Goal: Contribute content: Add original content to the website for others to see

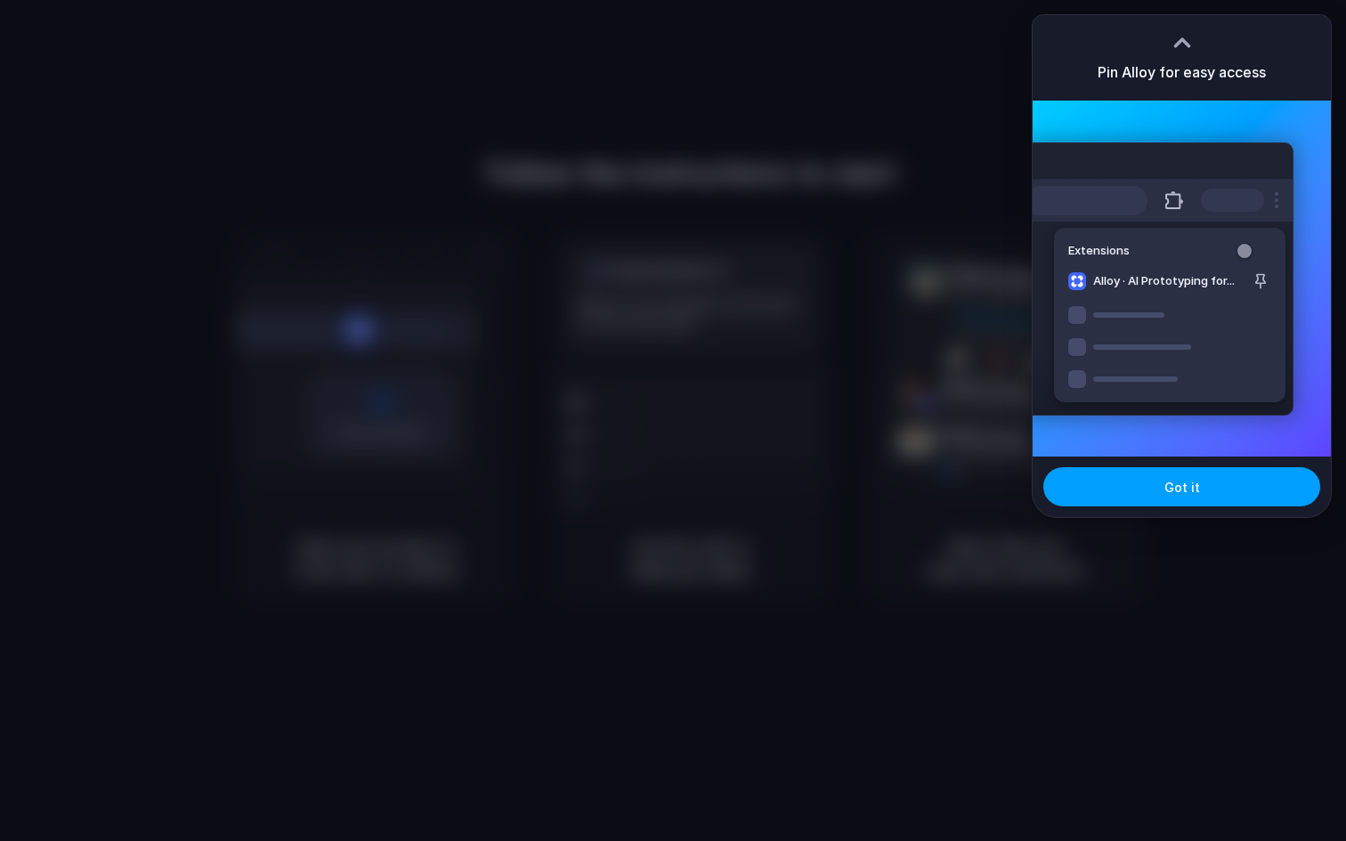
click at [1205, 501] on button "Got it" at bounding box center [1181, 486] width 277 height 39
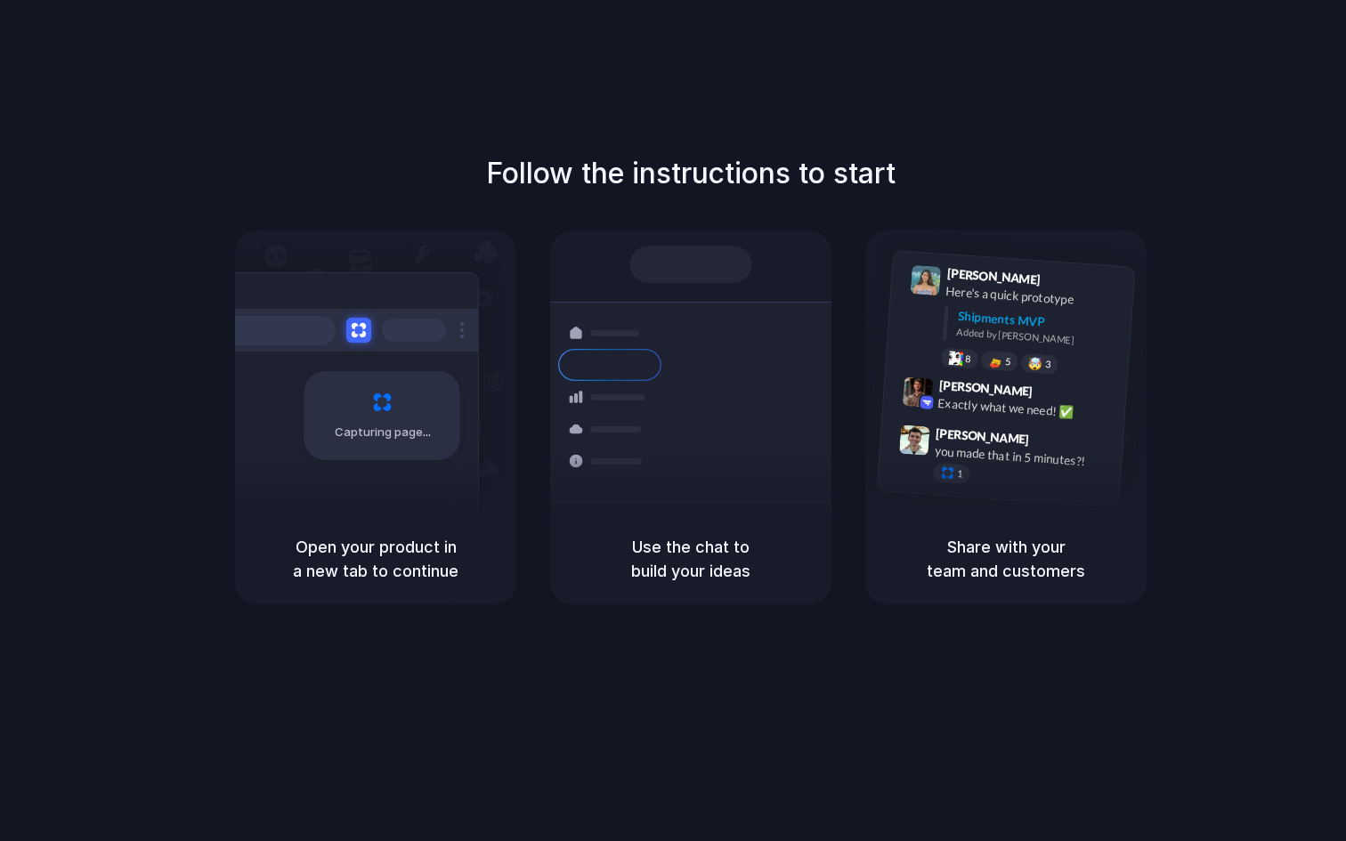
click at [0, 446] on div "Follow the instructions to start Capturing page Open your product in a new tab …" at bounding box center [691, 438] width 1382 height 877
click at [40, 391] on div "Follow the instructions to start Capturing page Open your product in a new tab …" at bounding box center [691, 378] width 1346 height 452
click at [0, 414] on div "Follow the instructions to start Capturing page Open your product in a new tab …" at bounding box center [691, 438] width 1382 height 877
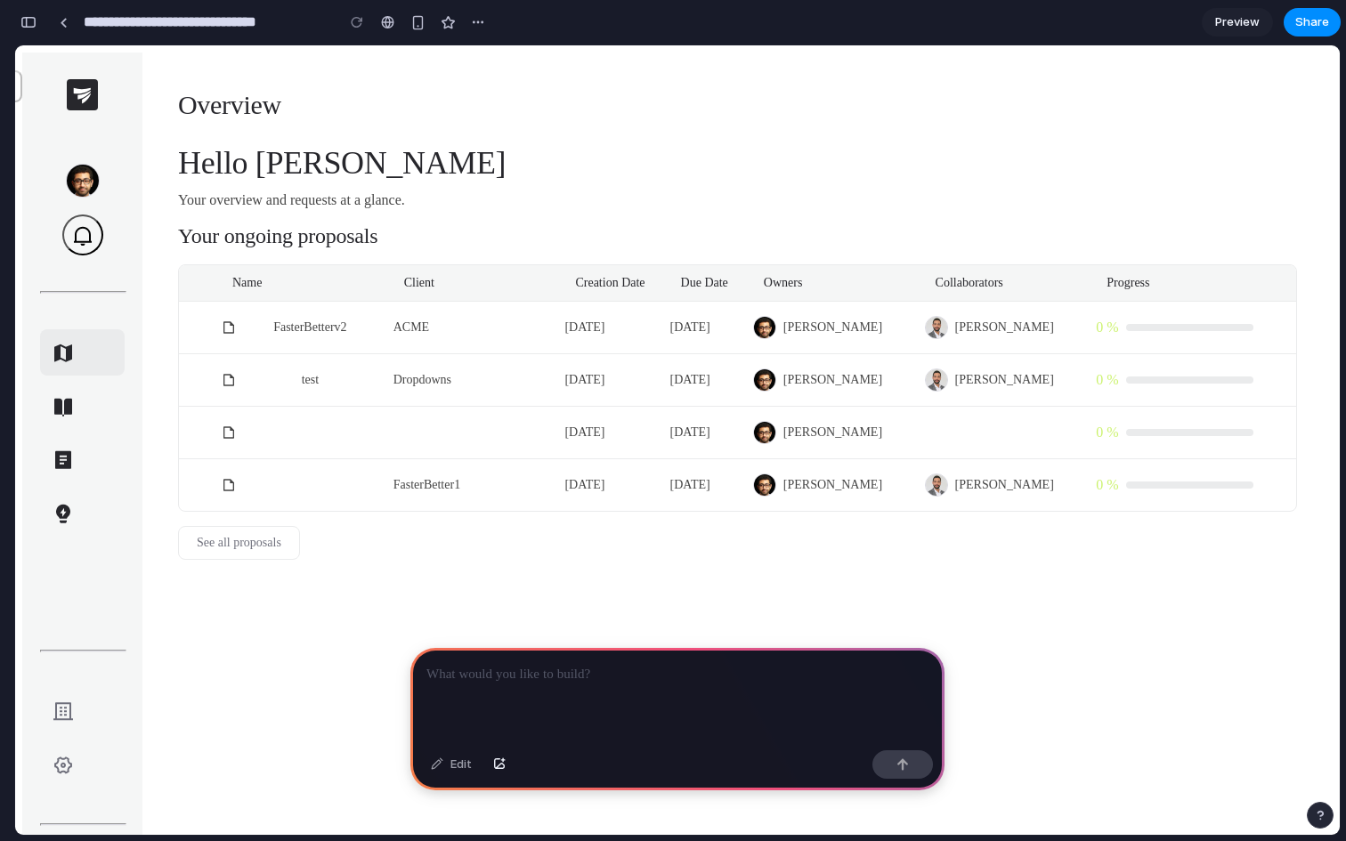
click at [553, 664] on p at bounding box center [677, 674] width 502 height 21
click at [62, 337] on link at bounding box center [82, 352] width 85 height 46
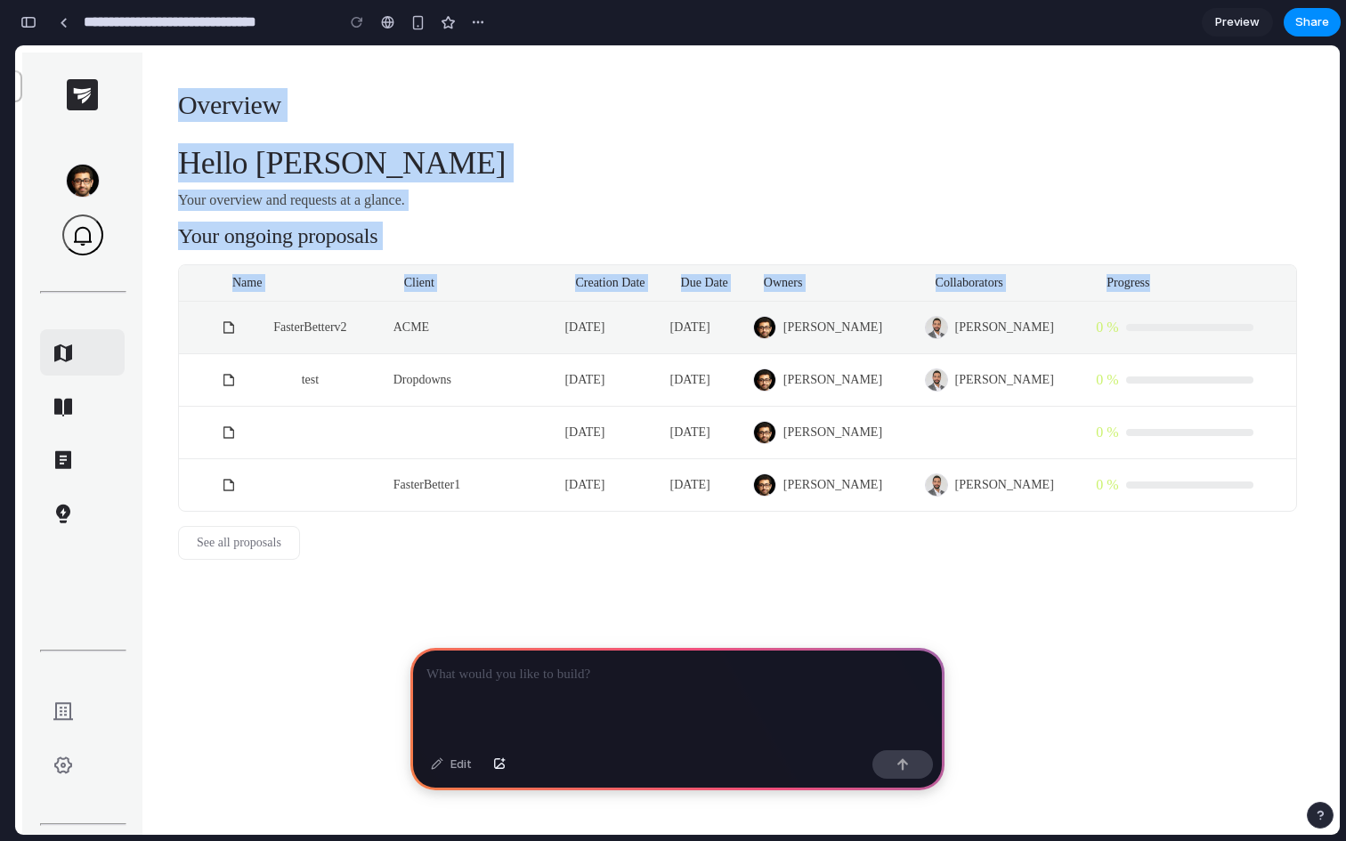
drag, startPoint x: 83, startPoint y: 330, endPoint x: 164, endPoint y: 337, distance: 81.3
click at [164, 337] on div "Feed Mark all as read Overview Hello Othmane Hamzaoui Your overview and request…" at bounding box center [677, 448] width 1311 height 790
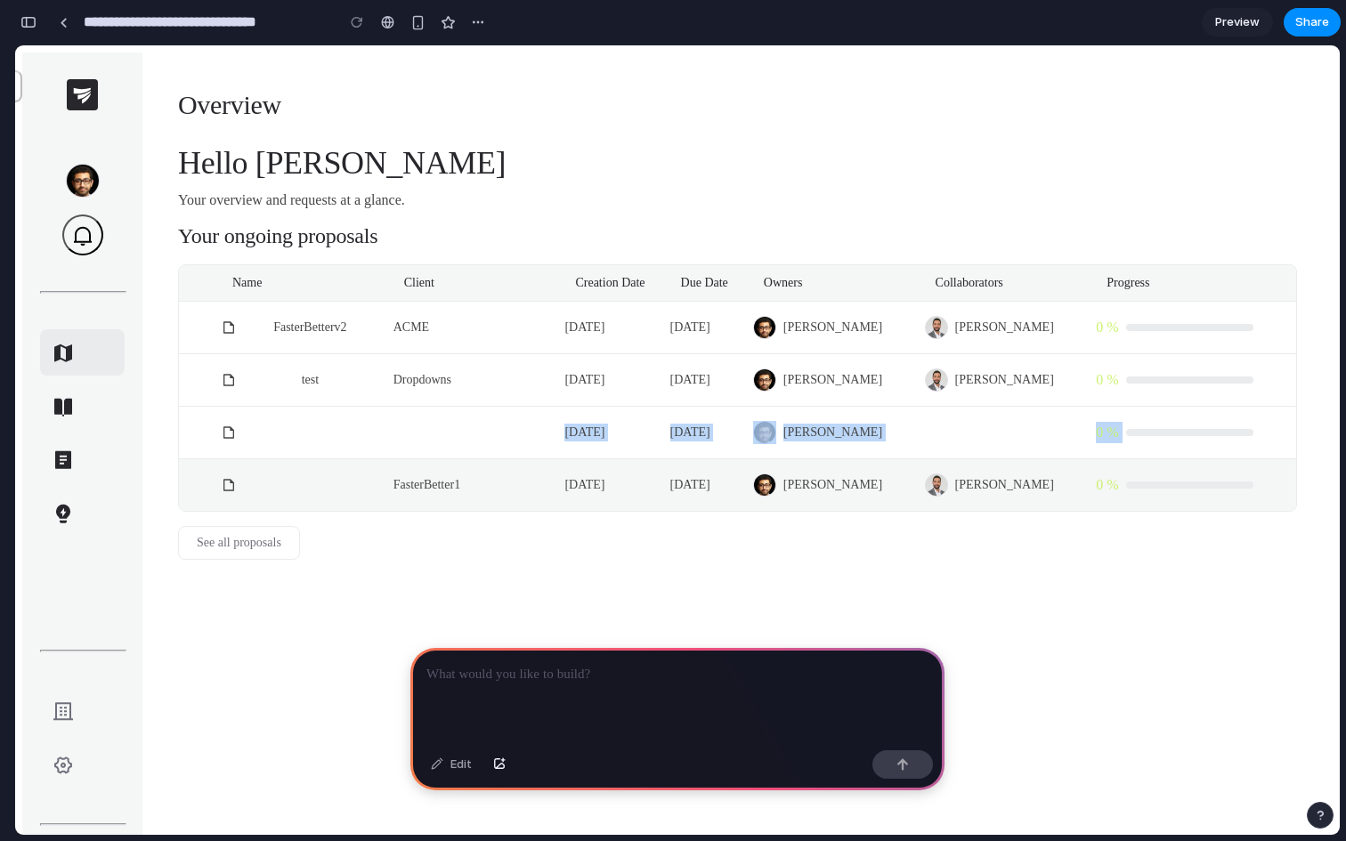
drag, startPoint x: 234, startPoint y: 422, endPoint x: 227, endPoint y: 491, distance: 68.9
click at [227, 491] on tbody "FasterBetterv2 ACME 12/28/2024 12/29/2024 Othmane Hamzaoui Rami Iguerwane 0 % t…" at bounding box center [737, 406] width 1117 height 209
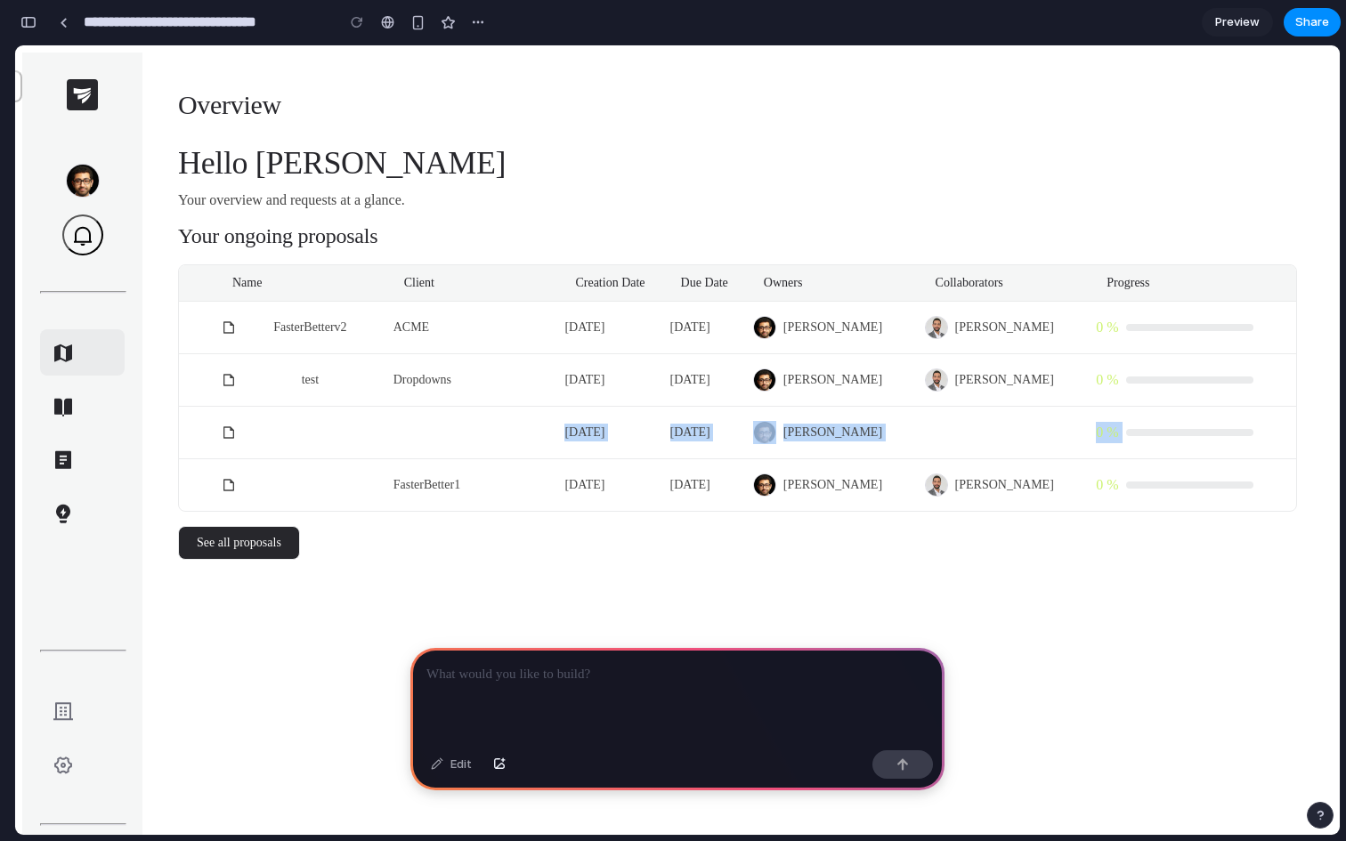
click at [223, 526] on link "See all proposals" at bounding box center [239, 543] width 122 height 34
click at [678, 670] on p at bounding box center [677, 674] width 502 height 21
click at [645, 674] on p at bounding box center [677, 674] width 502 height 21
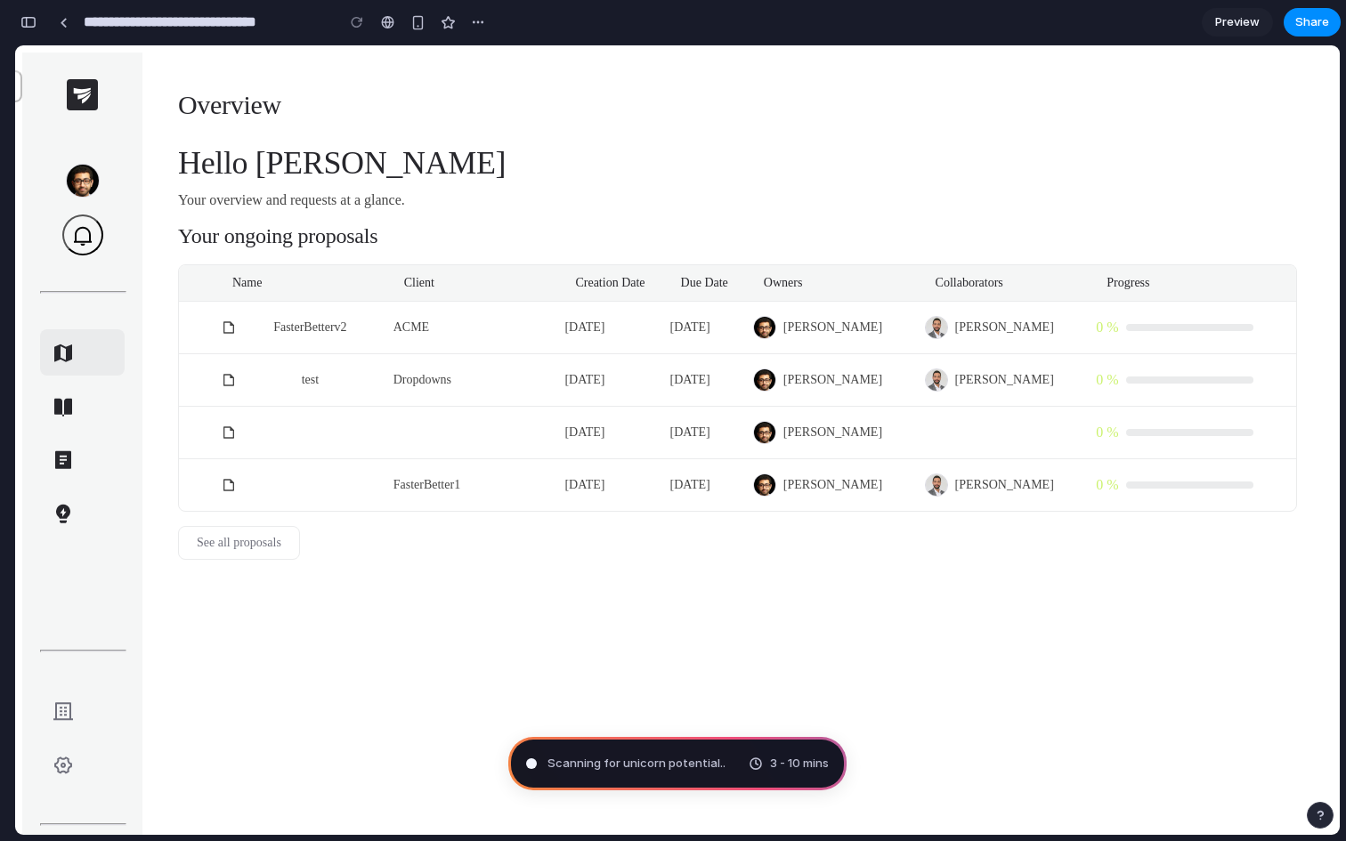
click at [702, 584] on main "Overview Hello Othmane Hamzaoui Your overview and requests at a glance. Your on…" at bounding box center [737, 483] width 1190 height 861
click at [1171, 792] on main "Overview Hello Othmane Hamzaoui Your overview and requests at a glance. Your on…" at bounding box center [737, 483] width 1190 height 861
click at [1251, 26] on span "Preview" at bounding box center [1237, 22] width 45 height 18
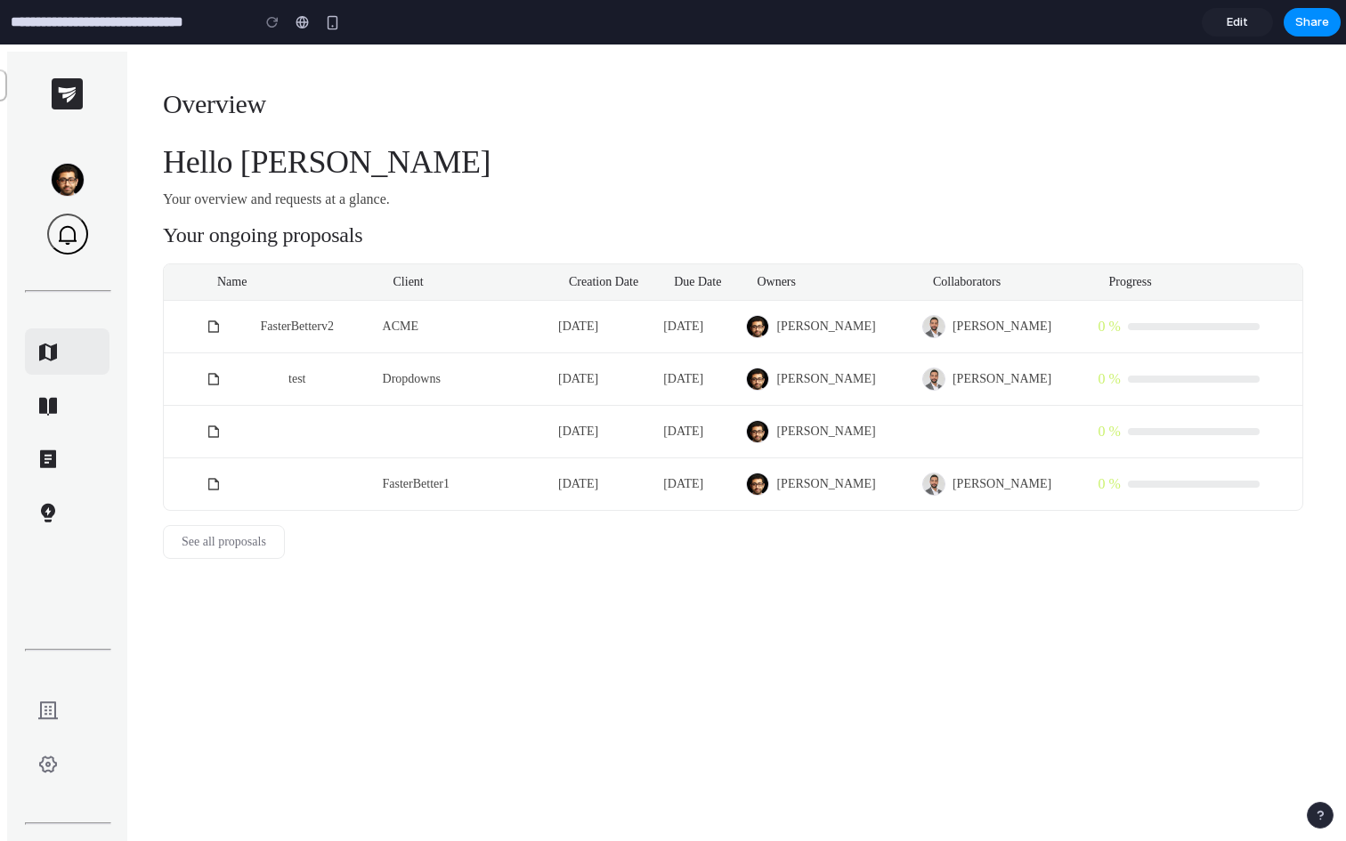
click at [1250, 27] on link "Edit" at bounding box center [1237, 22] width 71 height 28
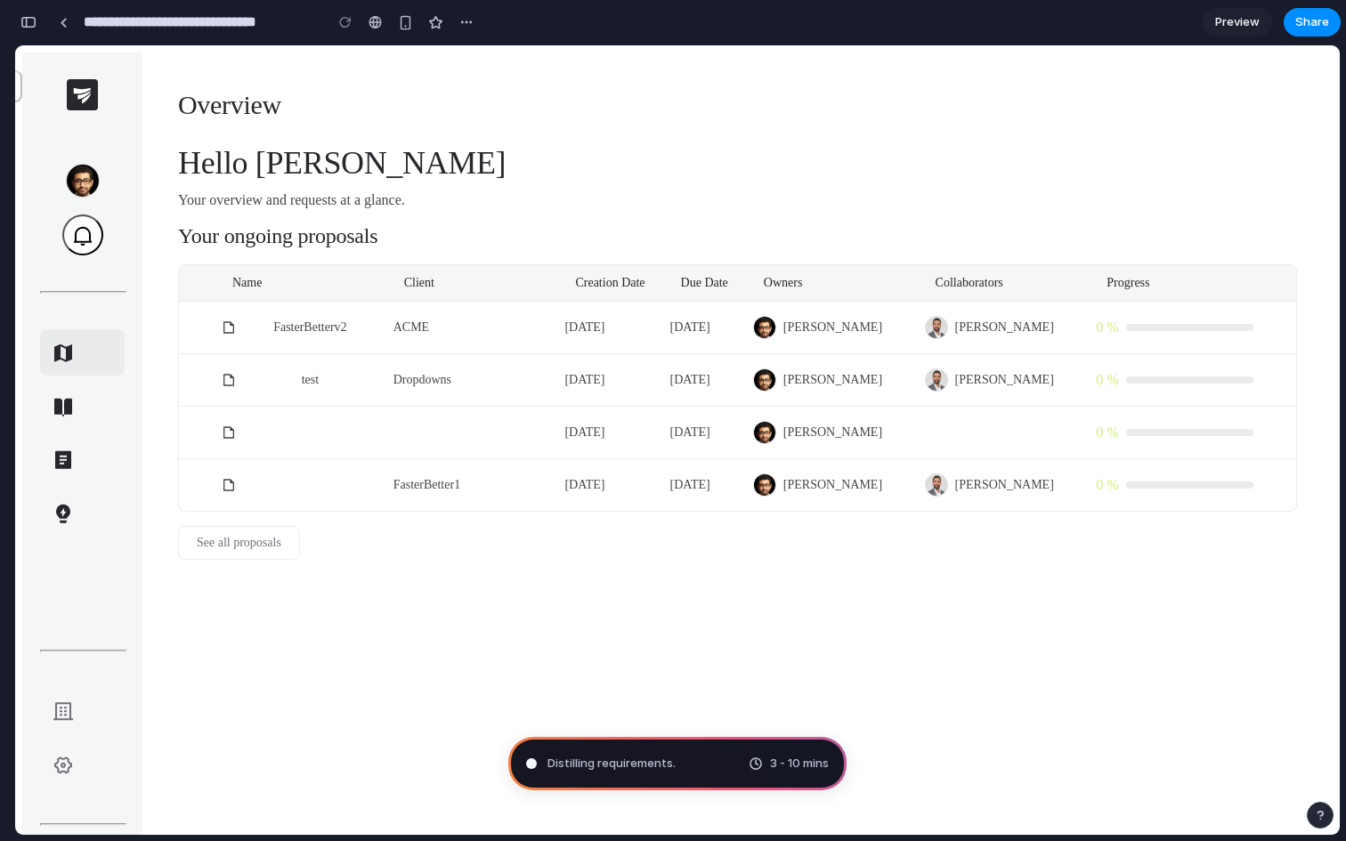
click at [74, 227] on icon at bounding box center [83, 236] width 18 height 19
click at [69, 24] on link at bounding box center [63, 22] width 27 height 27
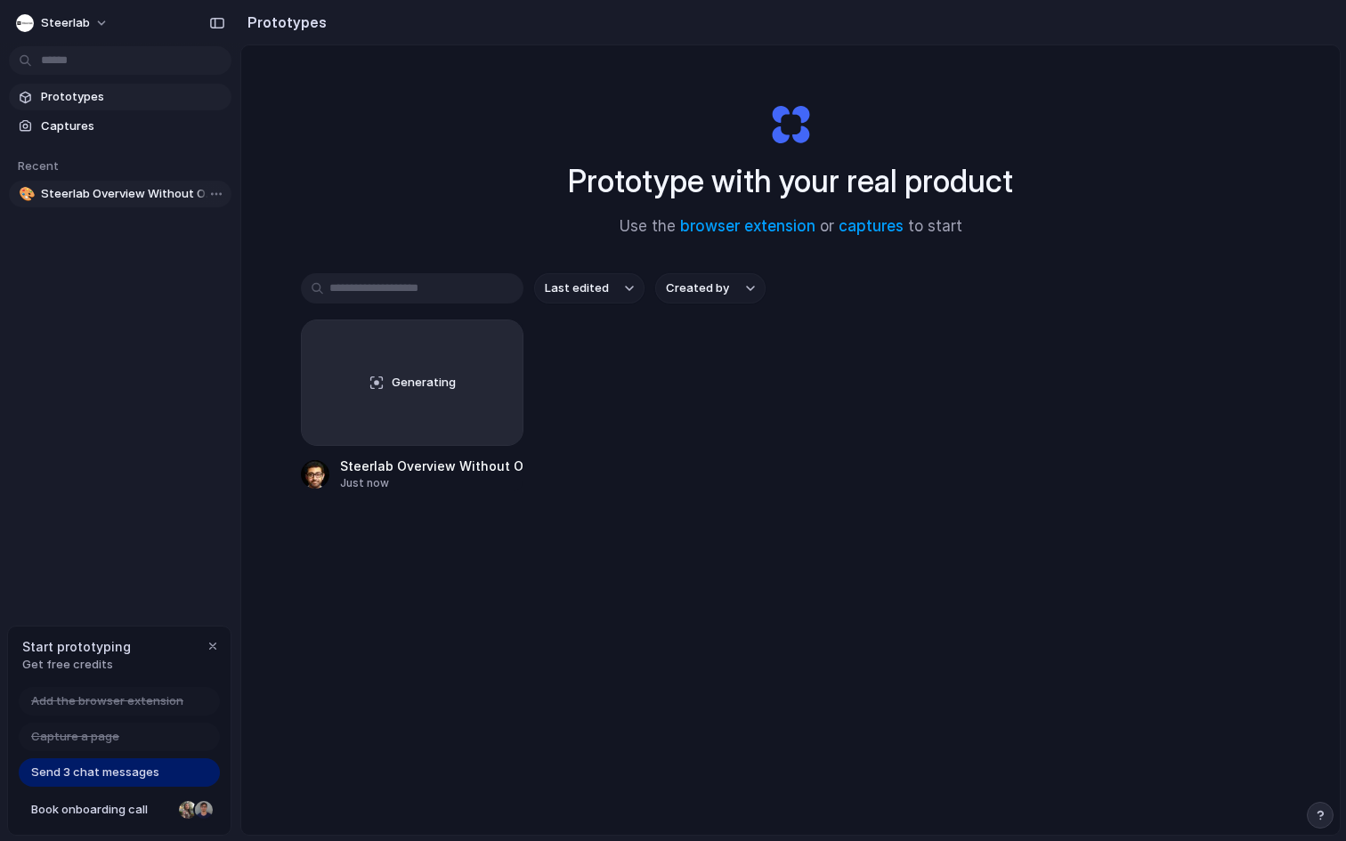
click at [158, 195] on span "Steerlab Overview Without Owners" at bounding box center [132, 194] width 183 height 18
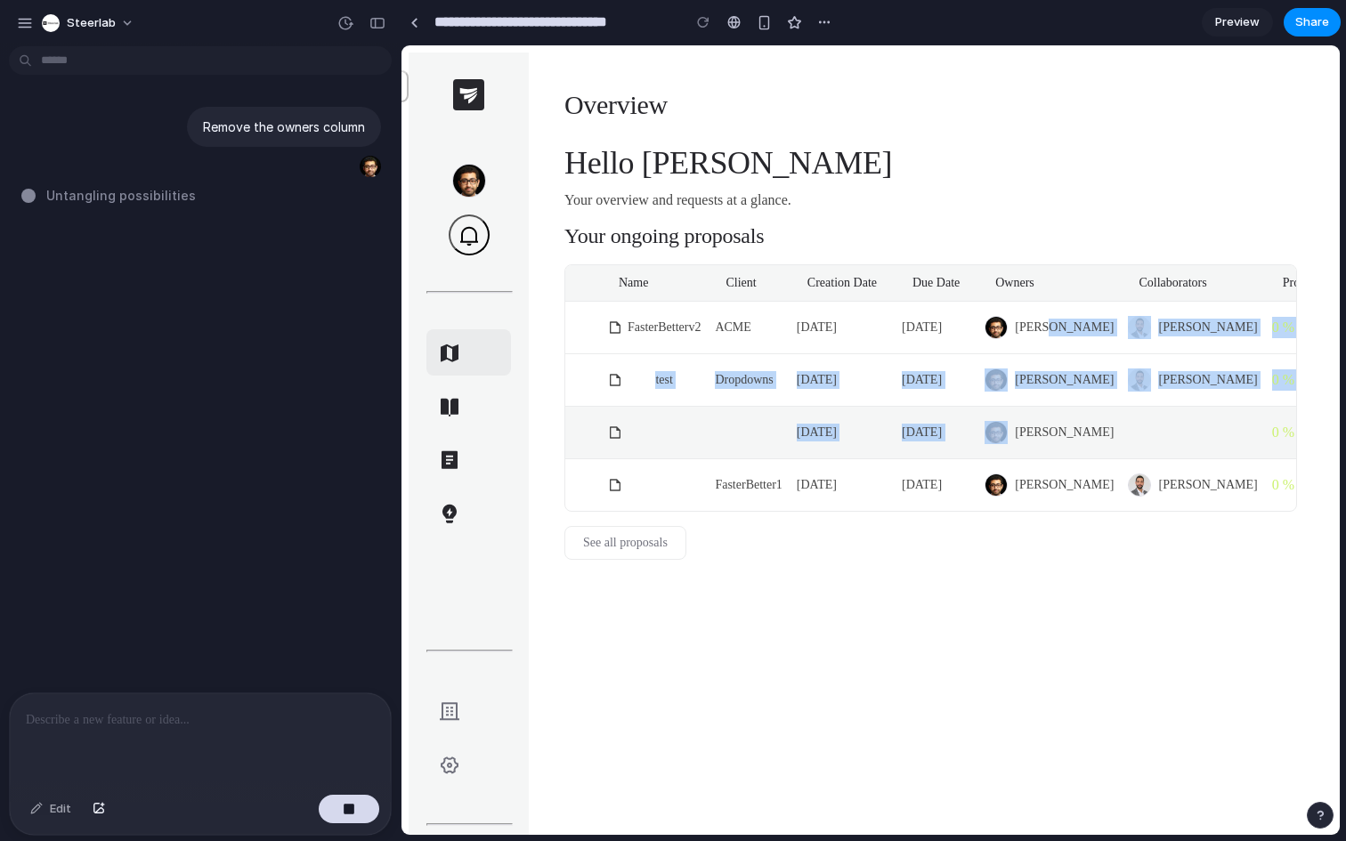
drag, startPoint x: 1039, startPoint y: 318, endPoint x: 1027, endPoint y: 406, distance: 88.9
click at [1027, 405] on tbody "FasterBetterv2 ACME 12/28/2024 12/29/2024 Othmane Hamzaoui Rami Iguerwane 0 % t…" at bounding box center [972, 406] width 814 height 209
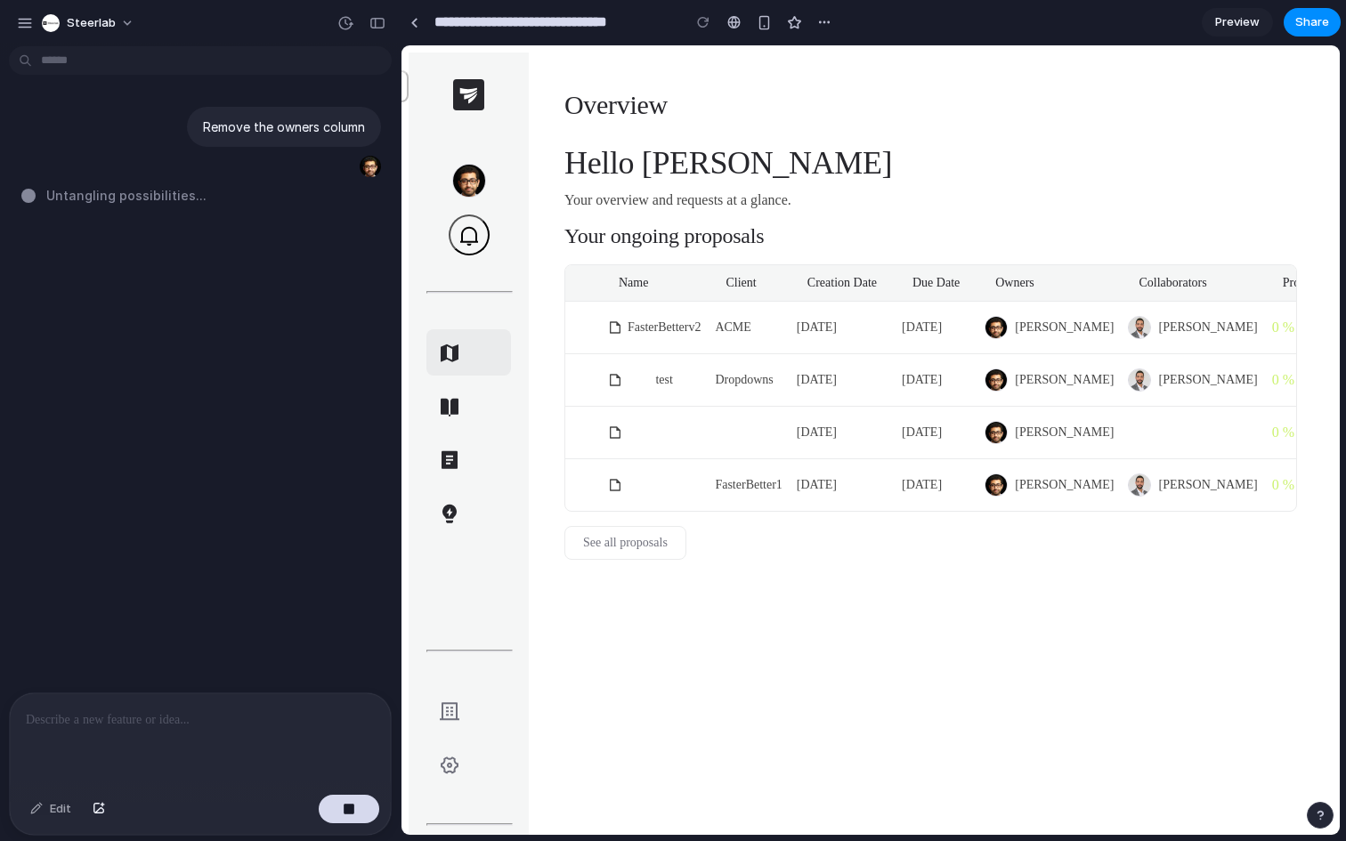
click at [455, 489] on div at bounding box center [469, 483] width 120 height 861
click at [589, 548] on link "See all proposals" at bounding box center [625, 543] width 122 height 34
drag, startPoint x: 379, startPoint y: 23, endPoint x: 279, endPoint y: 27, distance: 100.7
click at [379, 23] on div "button" at bounding box center [377, 23] width 16 height 12
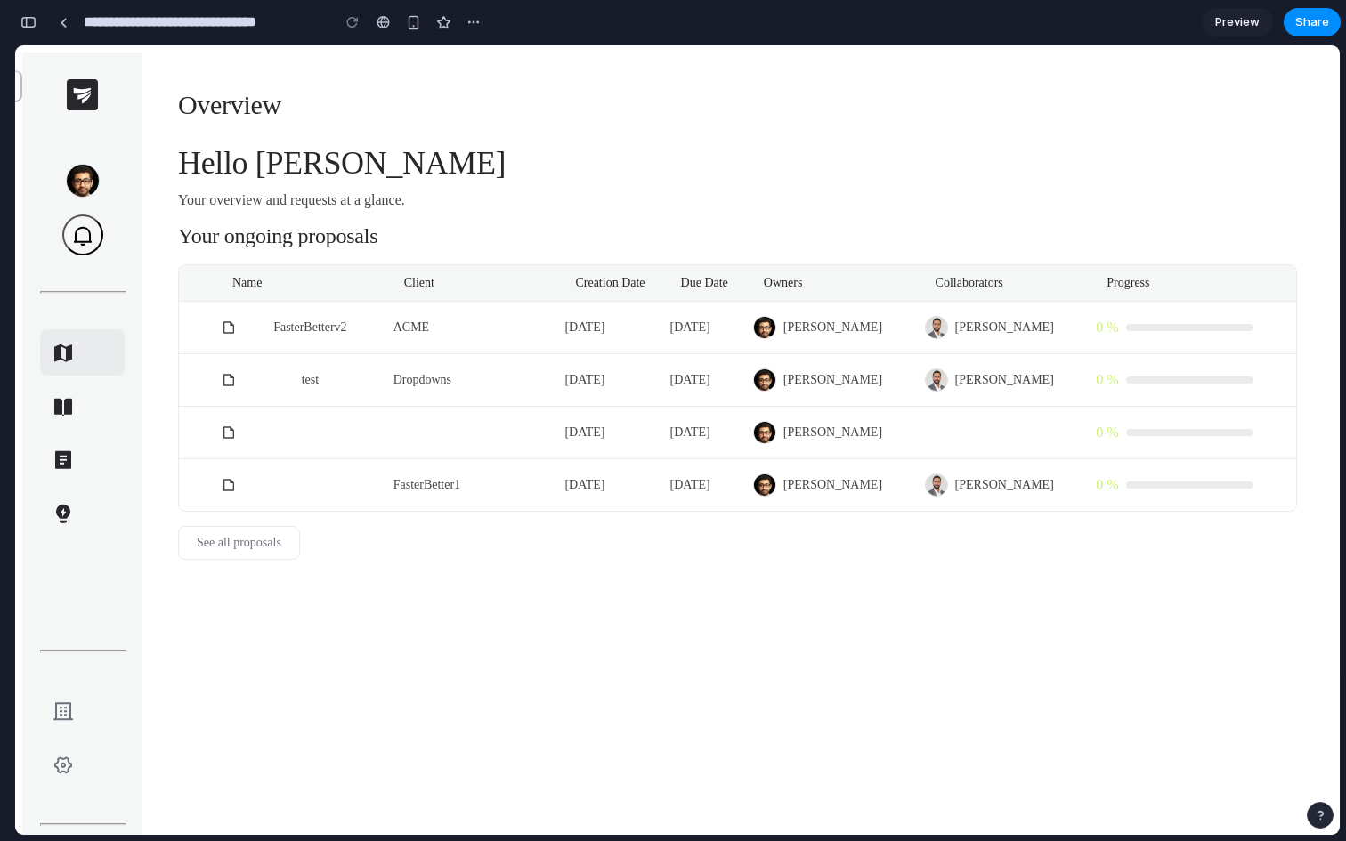
click at [484, 13] on div at bounding box center [473, 22] width 27 height 27
click at [482, 42] on section "**********" at bounding box center [677, 22] width 1327 height 45
click at [476, 12] on button "button" at bounding box center [473, 22] width 27 height 27
click at [473, 17] on div "Duplicate Delete" at bounding box center [673, 420] width 1346 height 841
click at [1240, 36] on link "Preview" at bounding box center [1237, 22] width 71 height 28
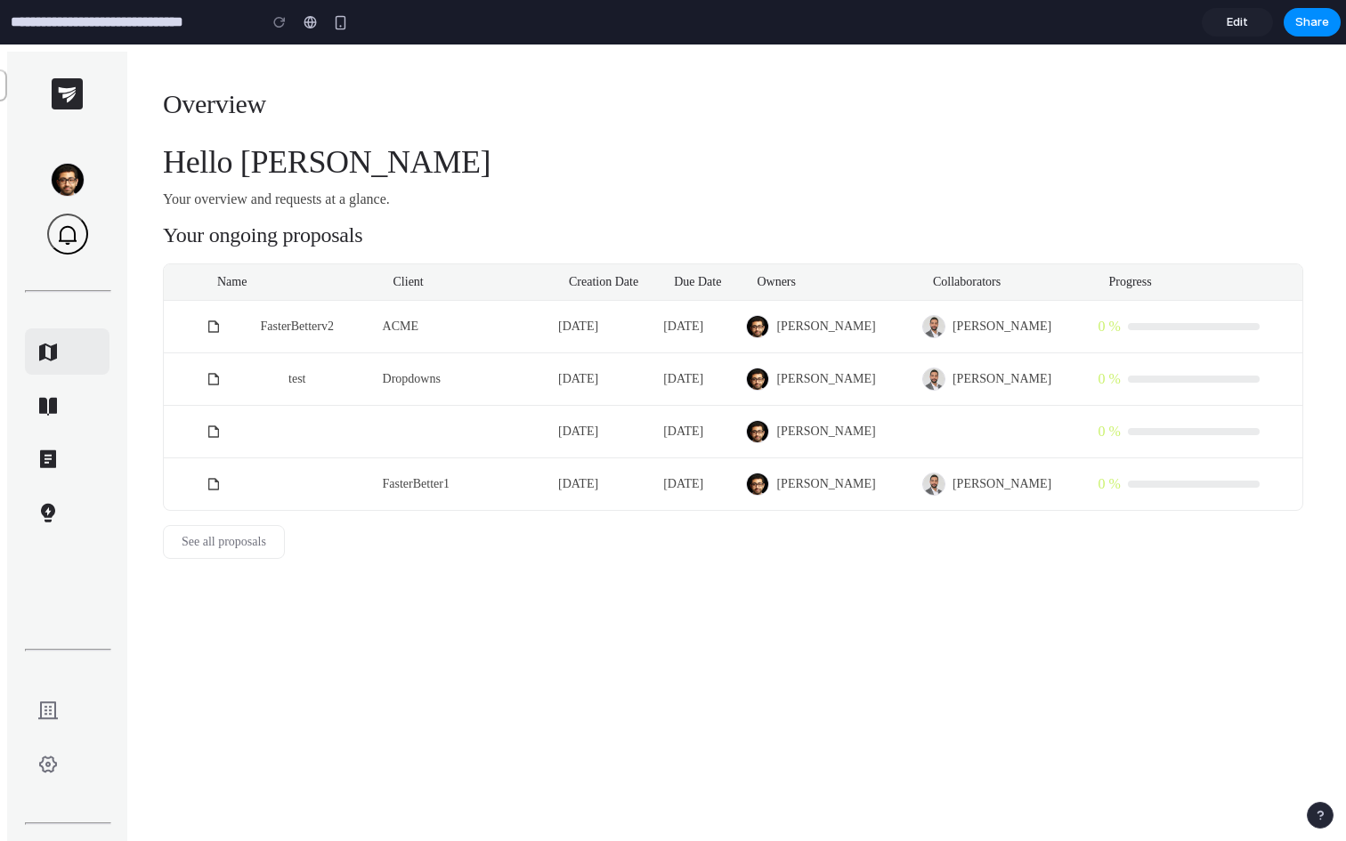
click at [1239, 27] on span "Edit" at bounding box center [1237, 22] width 21 height 18
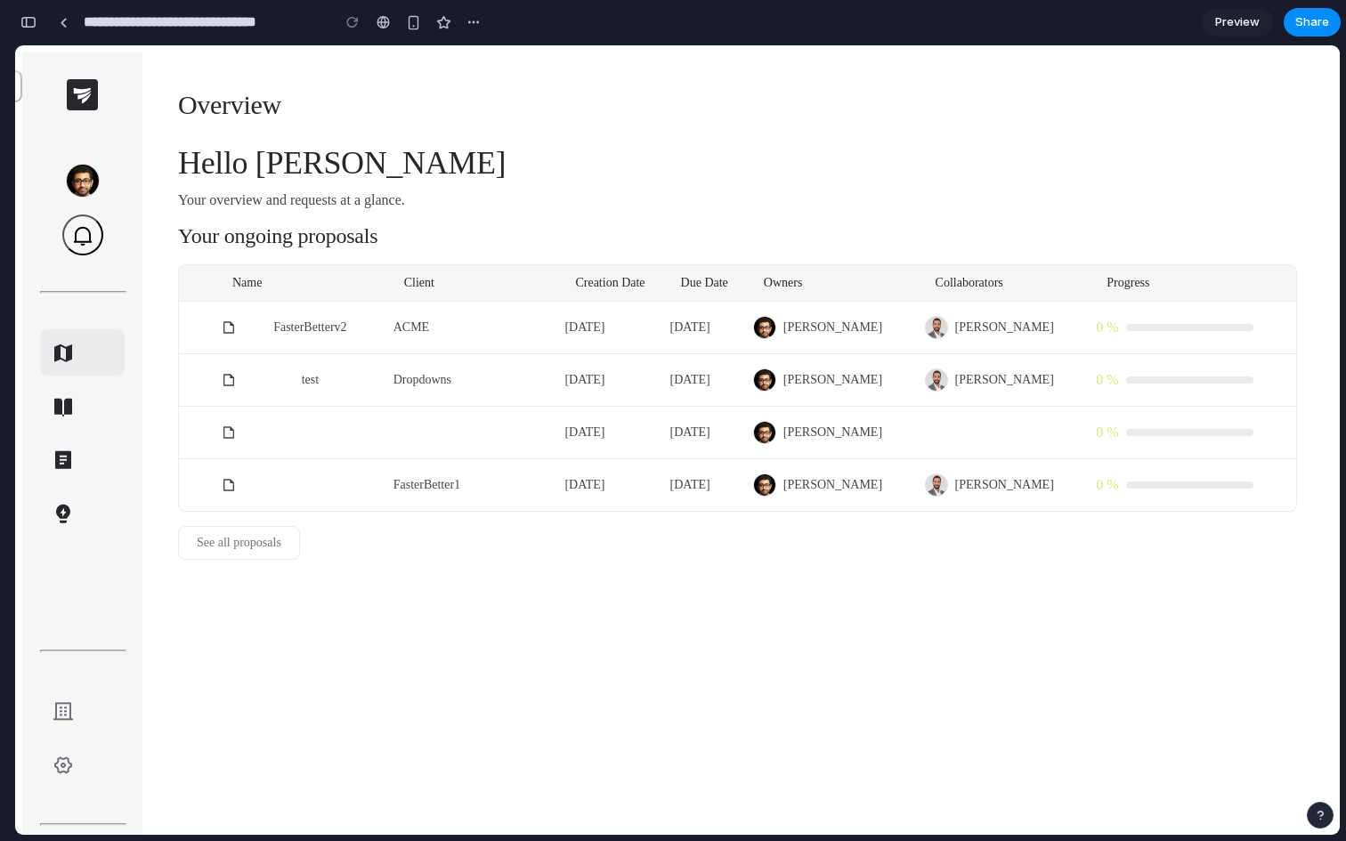
scroll to position [0, 16]
click at [61, 26] on div at bounding box center [64, 23] width 8 height 10
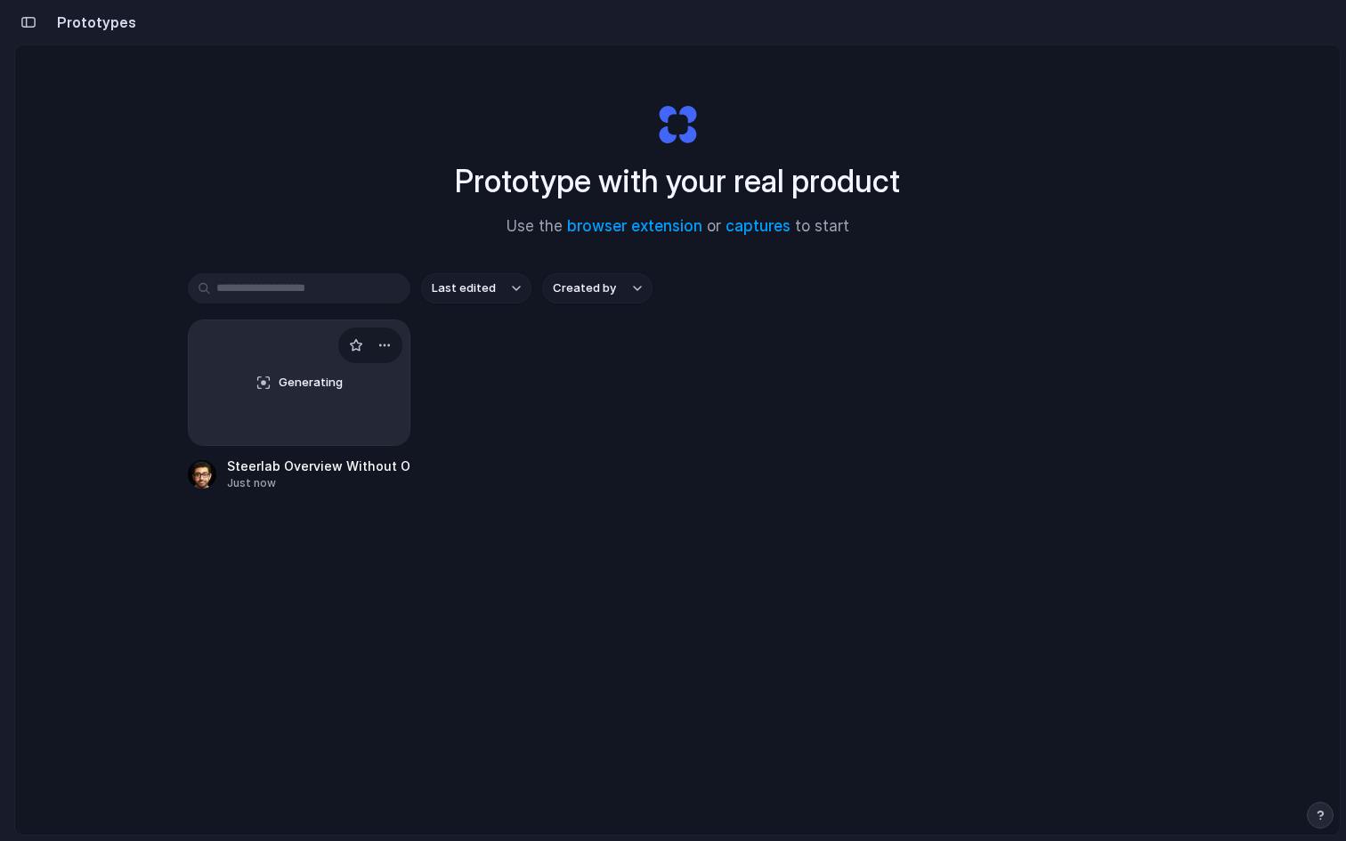
click at [269, 381] on div "Generating" at bounding box center [299, 383] width 221 height 125
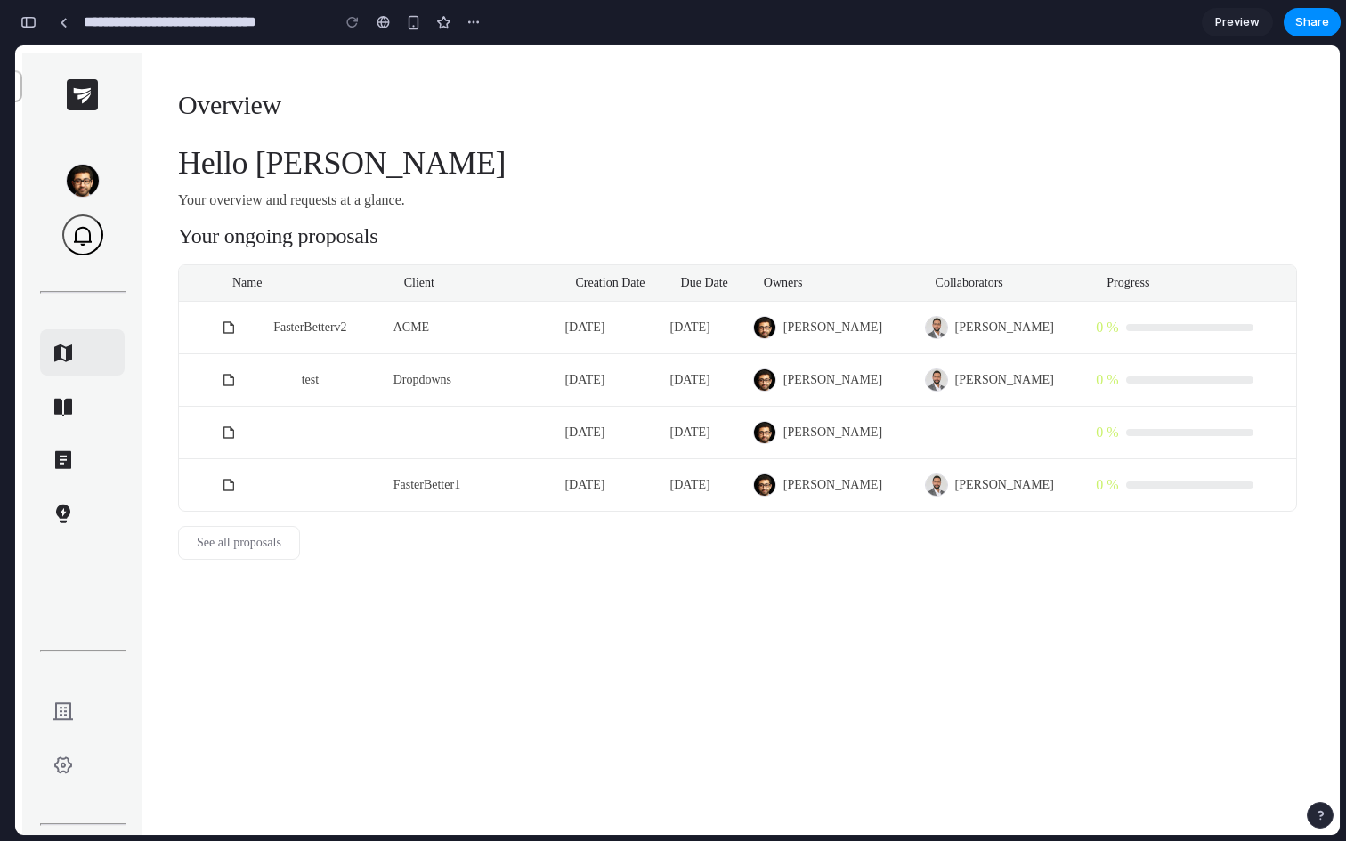
click at [241, 29] on input "**********" at bounding box center [202, 22] width 245 height 32
click at [34, 25] on div "button" at bounding box center [28, 22] width 16 height 12
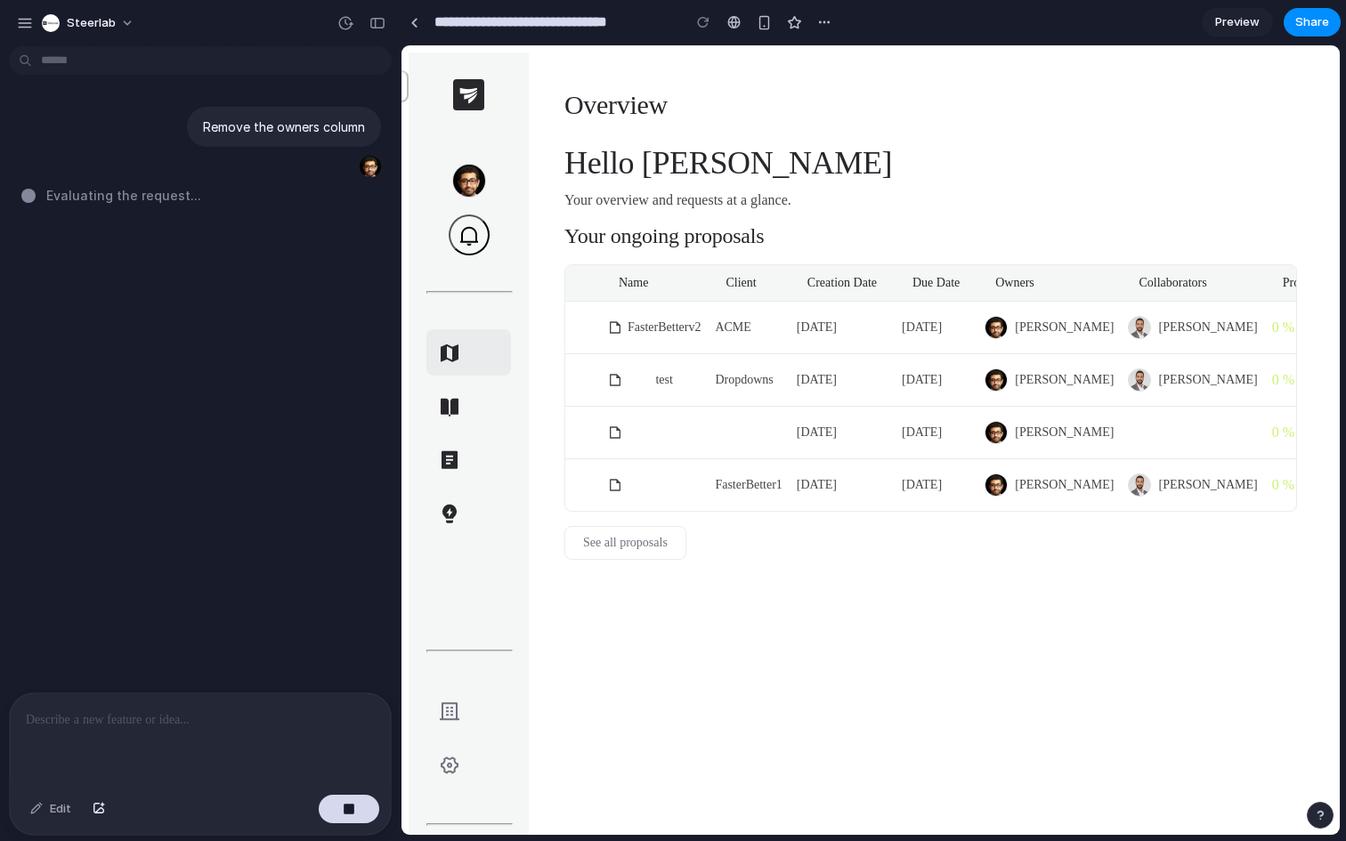
scroll to position [0, 76]
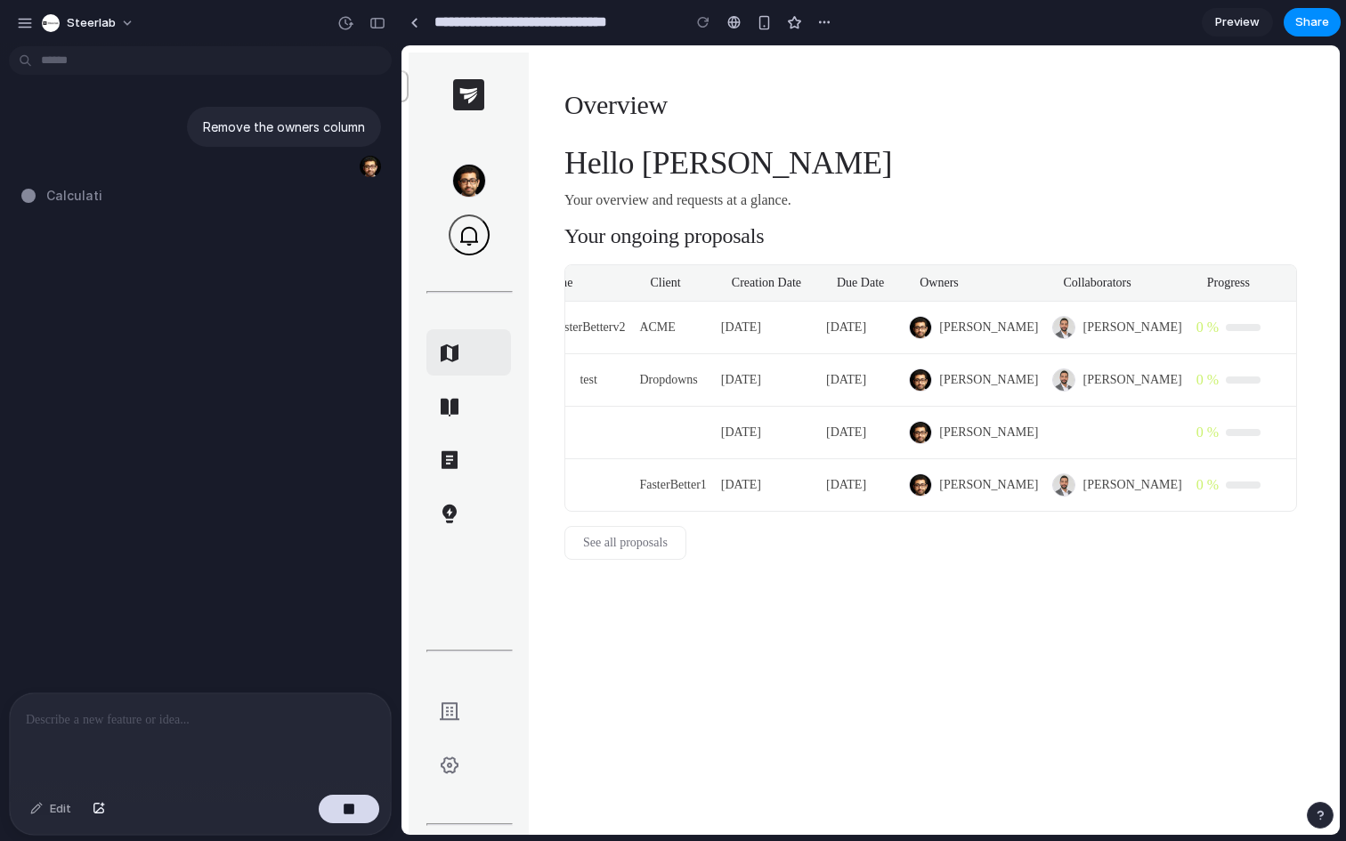
click at [0, 408] on div "Remove the owners column Calculati" at bounding box center [195, 372] width 390 height 639
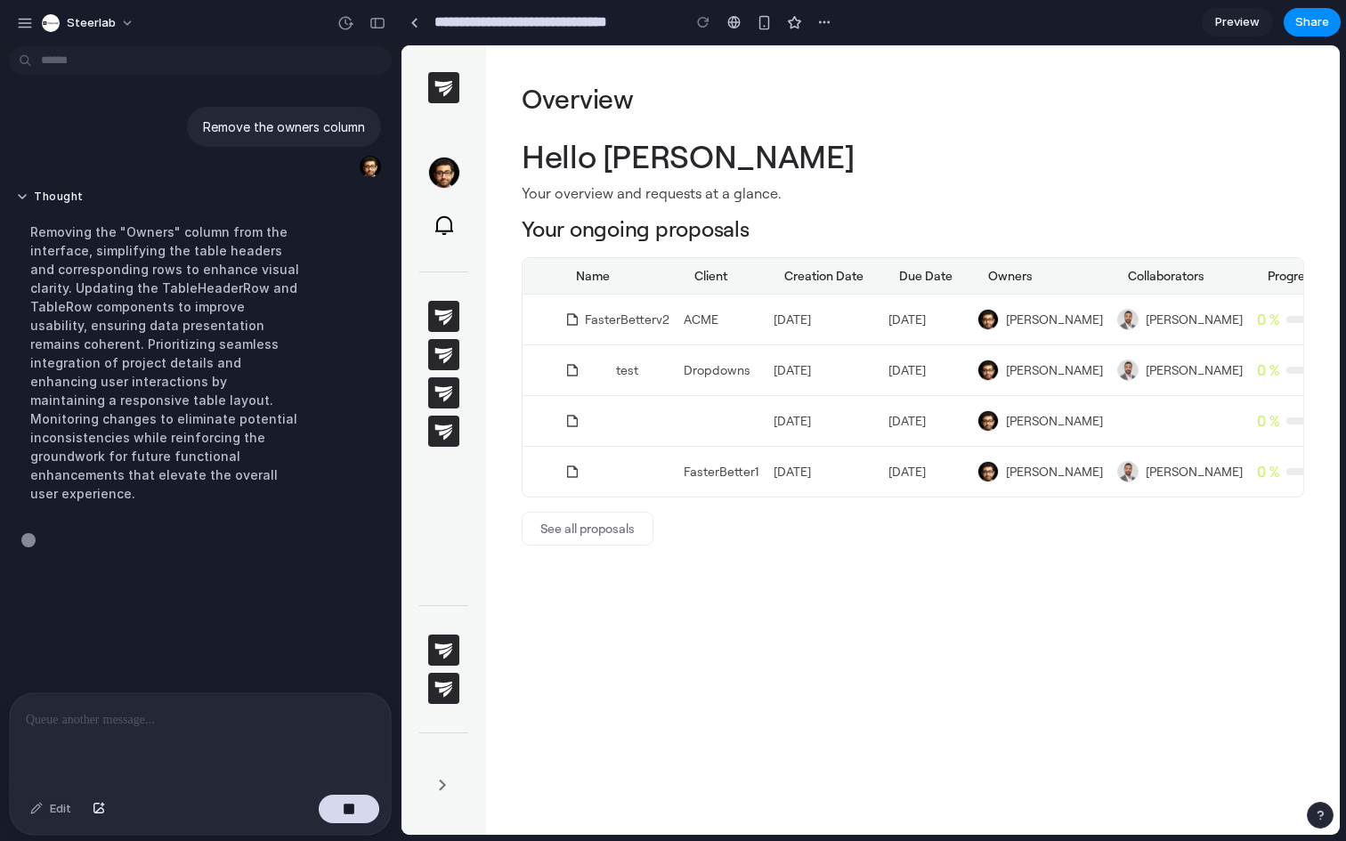
scroll to position [0, 0]
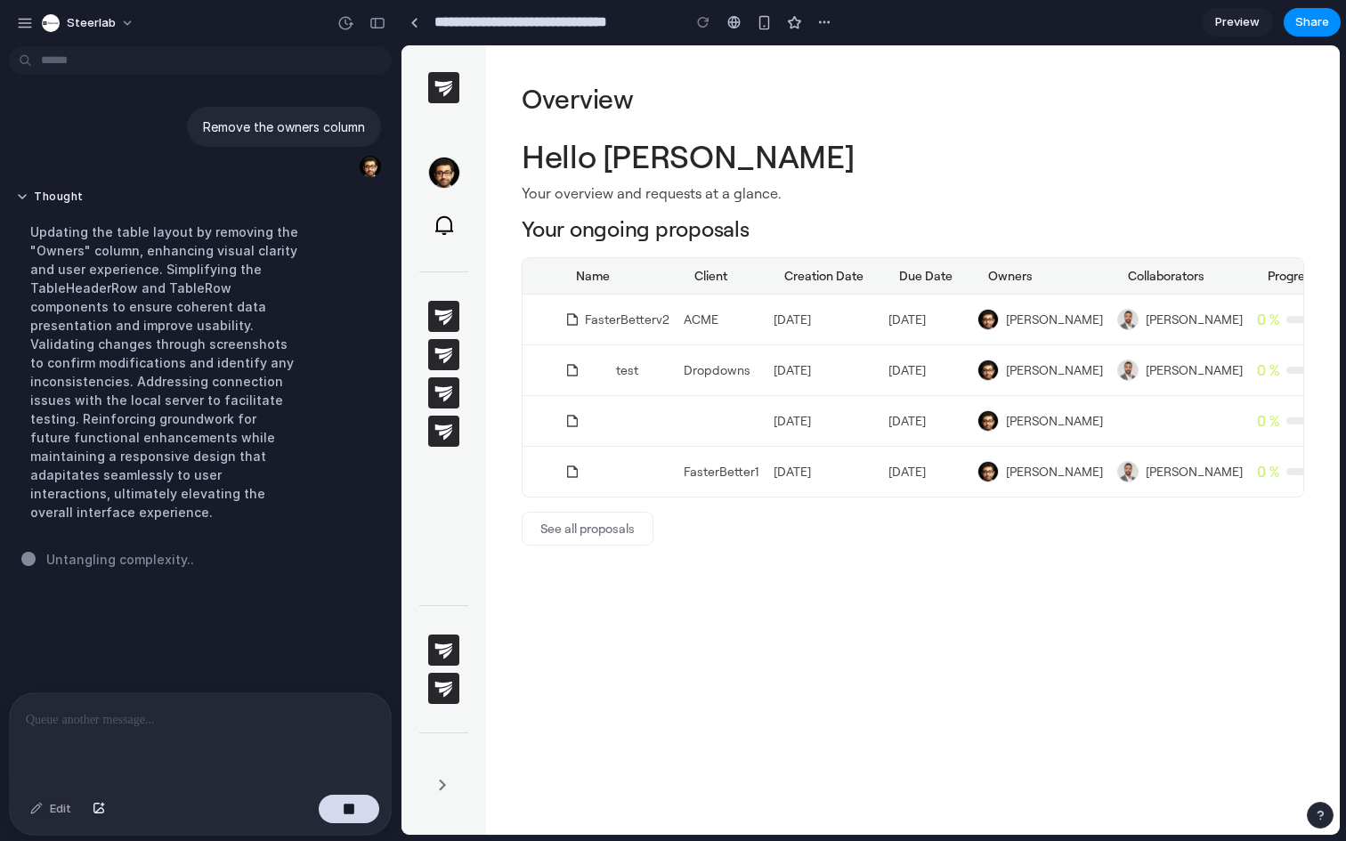
click at [455, 586] on div at bounding box center [444, 440] width 85 height 790
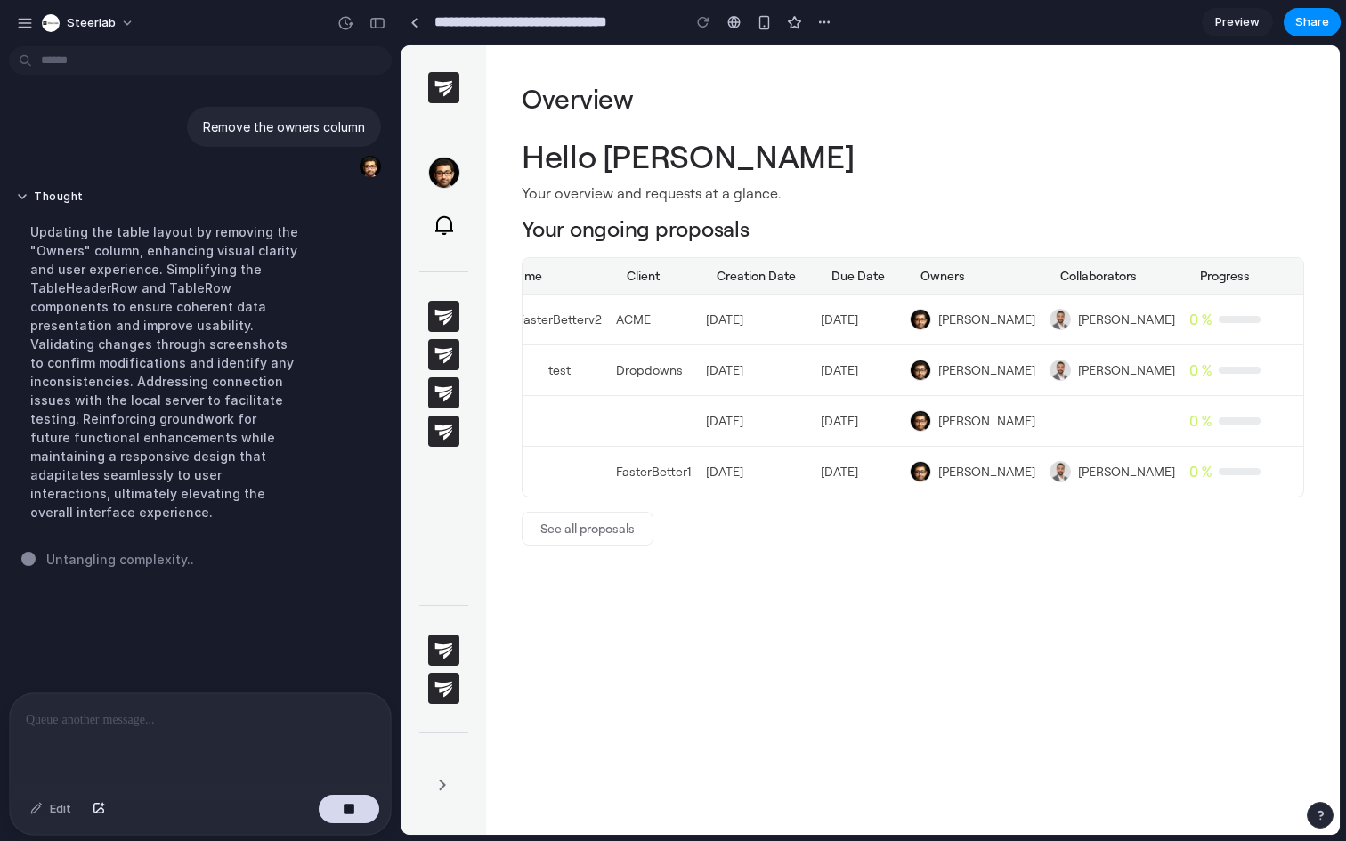
click at [0, 540] on div "Remove the owners column Thought Updating the table layout by removing the "Own…" at bounding box center [195, 372] width 390 height 639
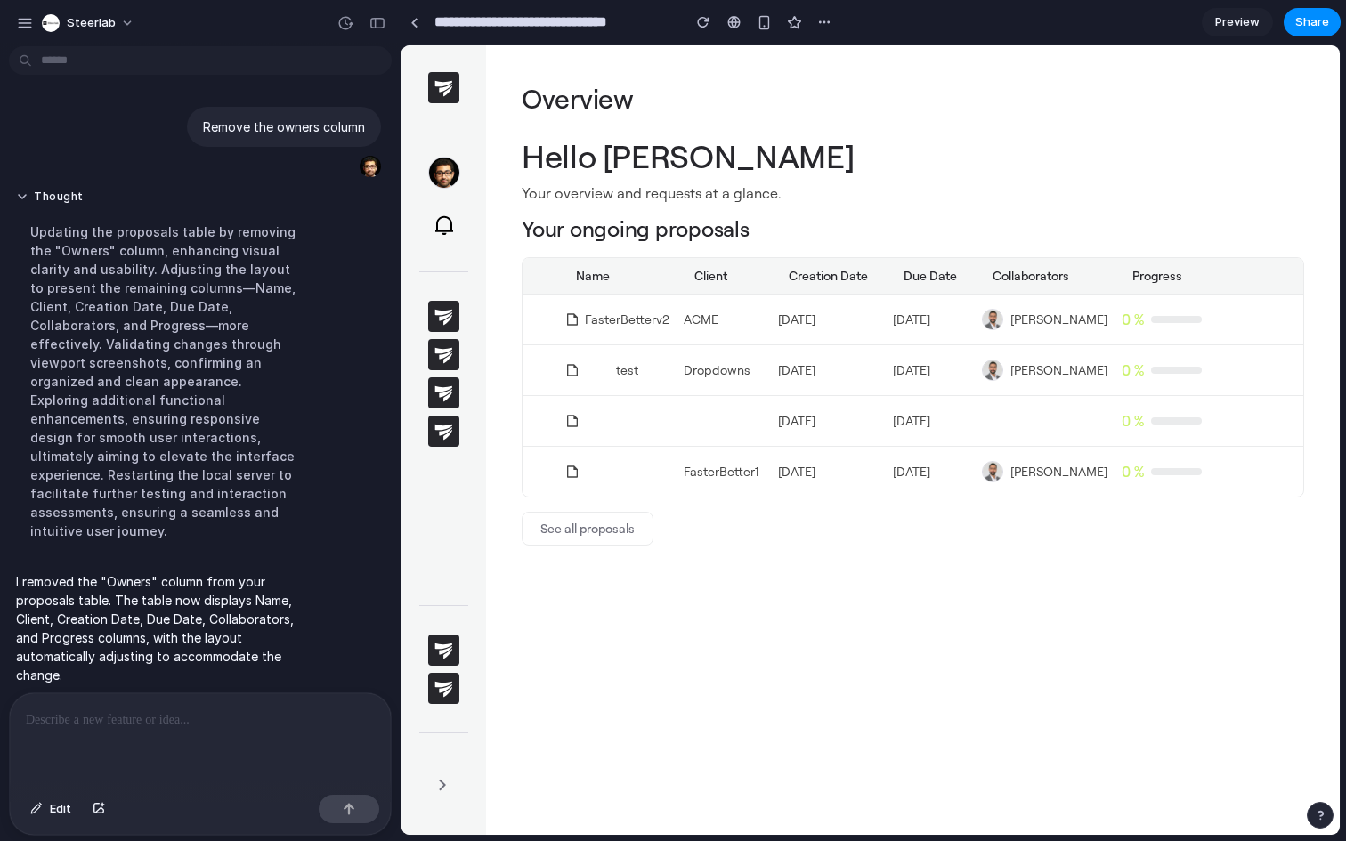
scroll to position [0, 0]
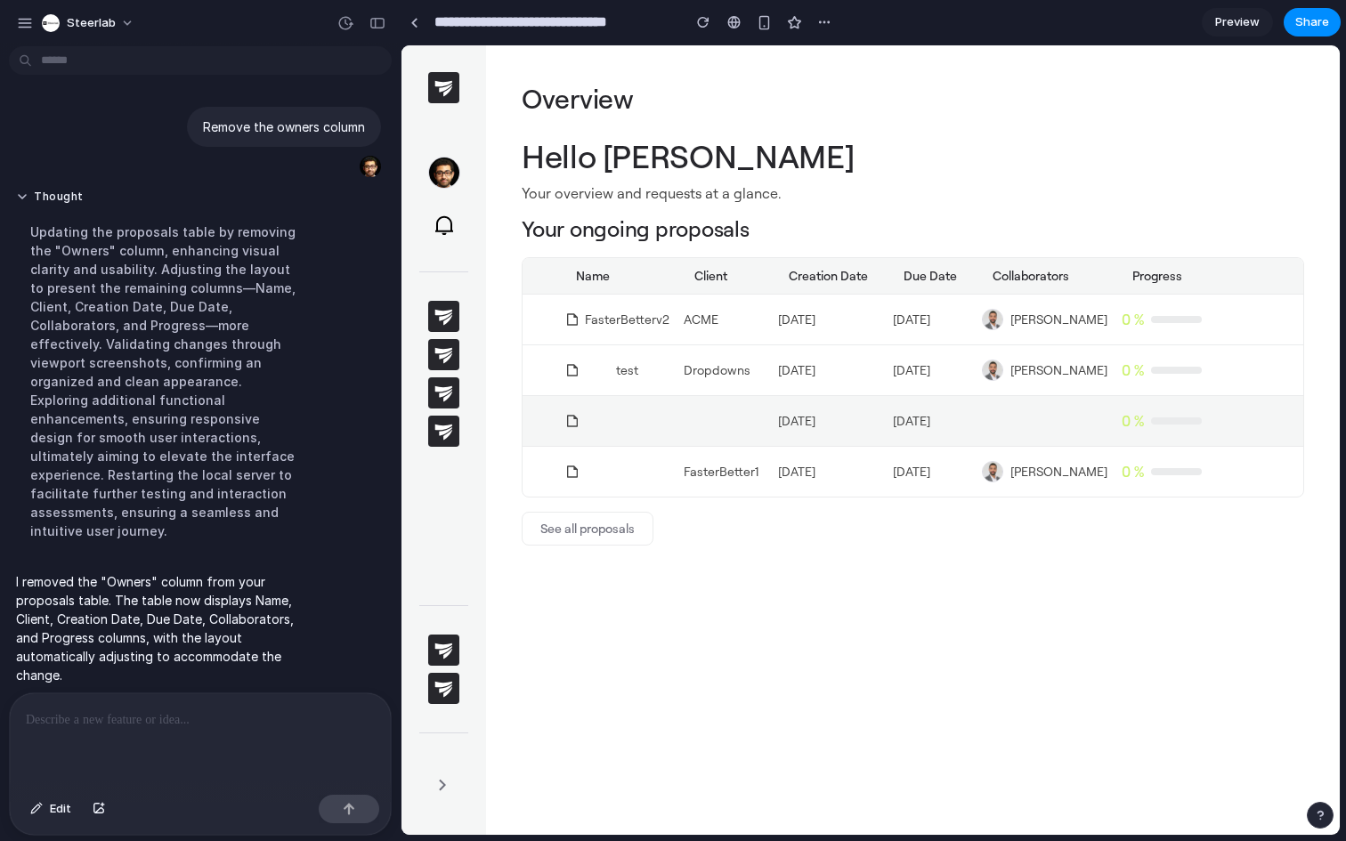
click at [550, 412] on td at bounding box center [541, 421] width 36 height 28
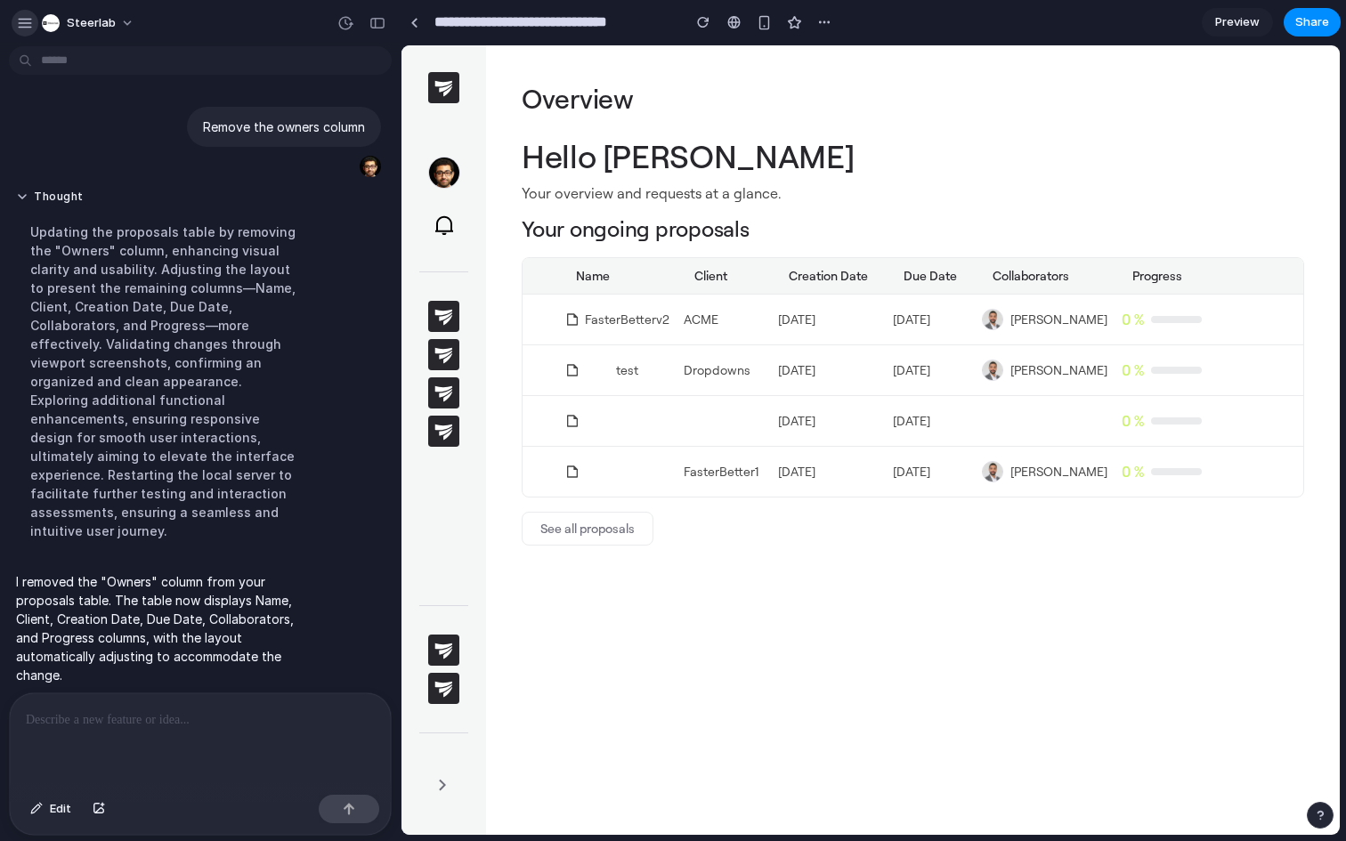
click at [15, 27] on button "button" at bounding box center [25, 23] width 27 height 27
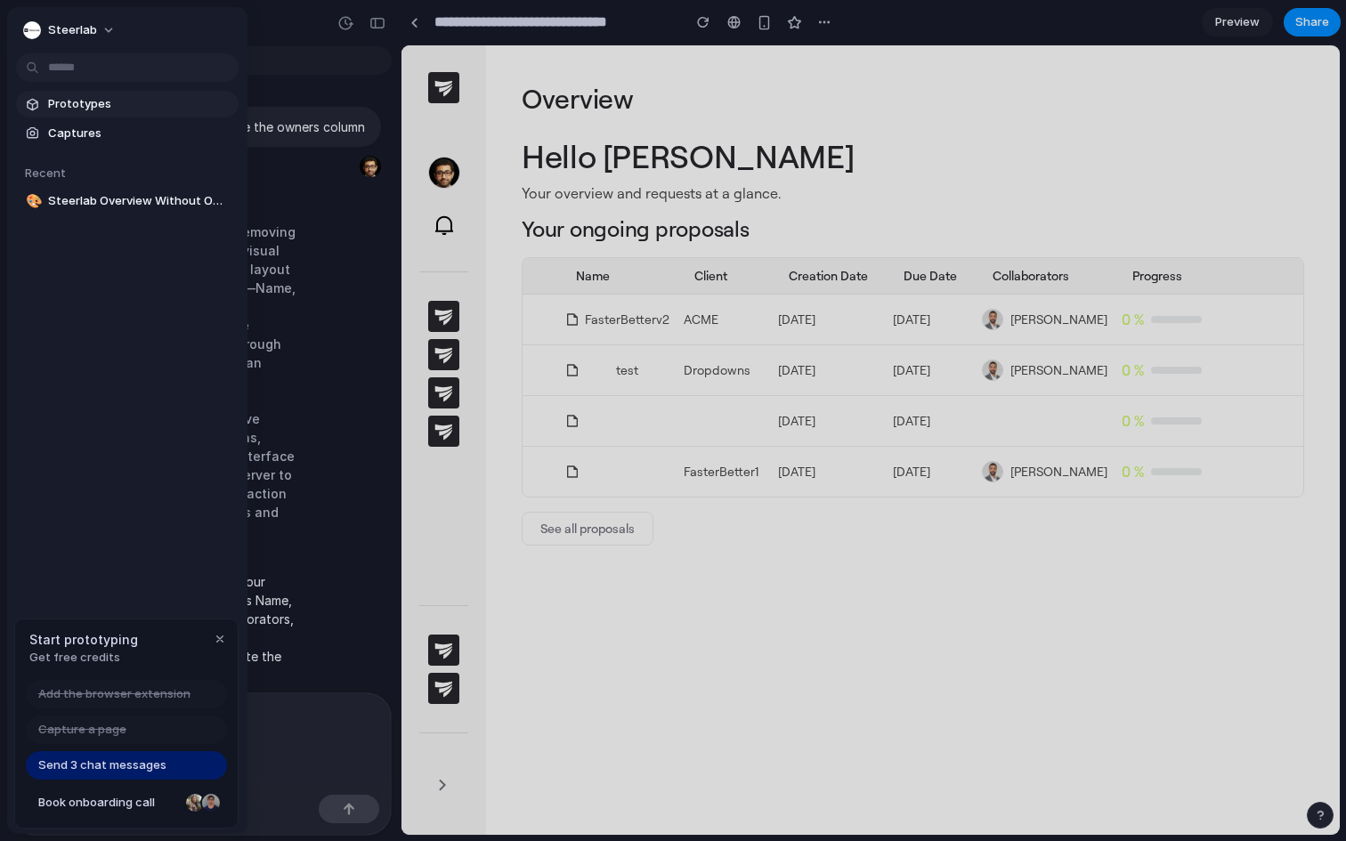
click at [127, 115] on link "Prototypes" at bounding box center [127, 104] width 223 height 27
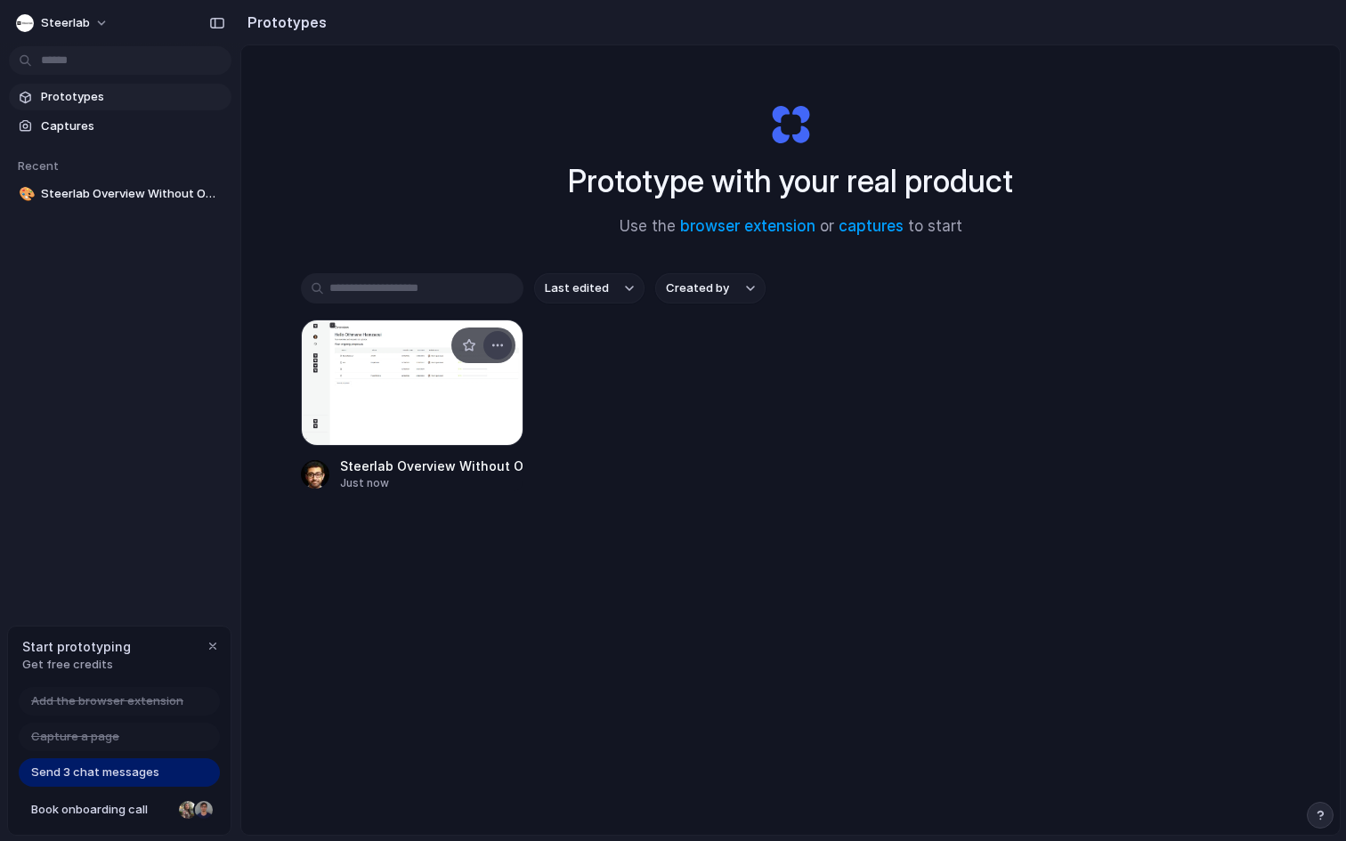
click at [491, 348] on div "button" at bounding box center [498, 345] width 14 height 14
click at [474, 388] on span "Open in new tab" at bounding box center [454, 386] width 92 height 18
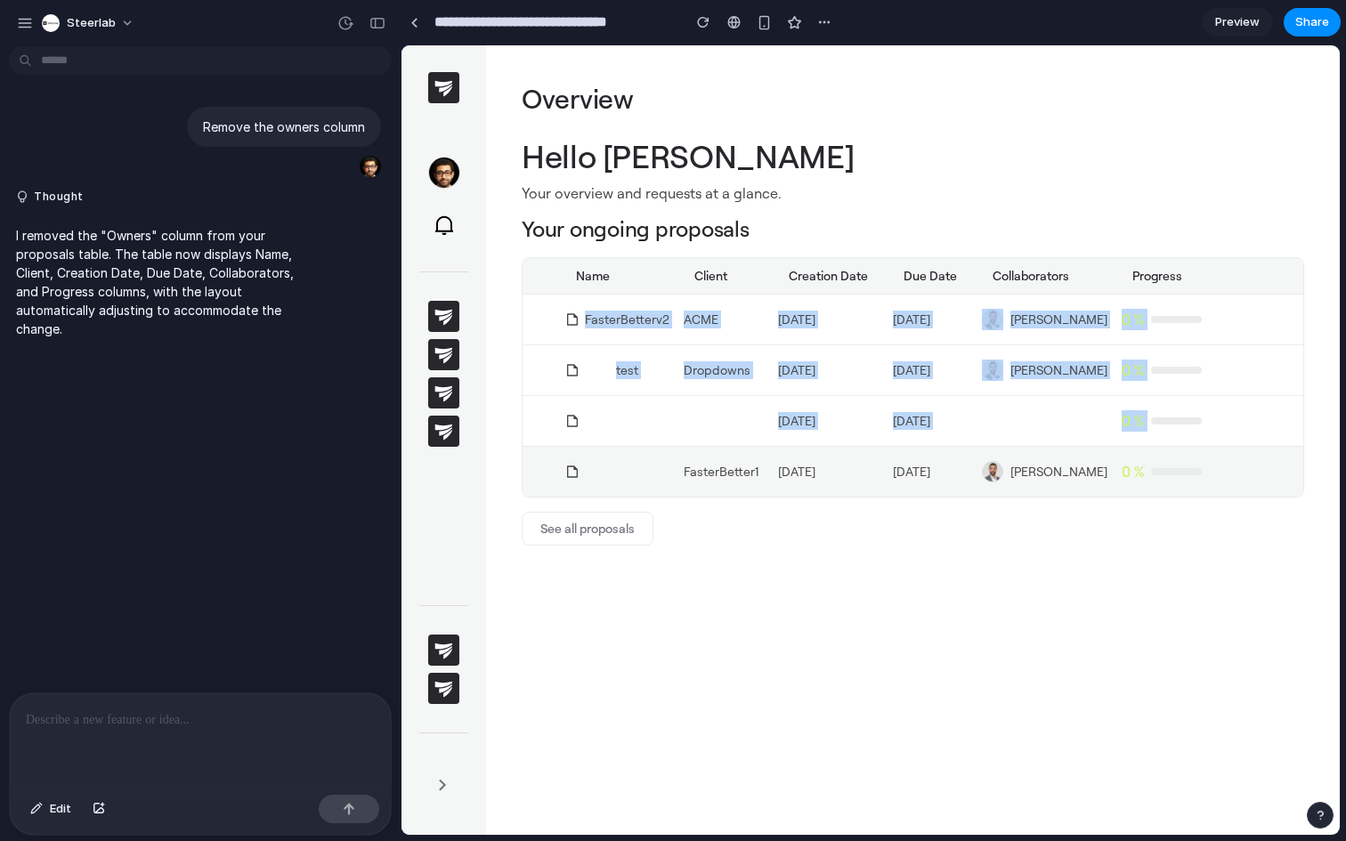
drag, startPoint x: 663, startPoint y: 304, endPoint x: 659, endPoint y: 458, distance: 153.2
click at [659, 458] on tbody "FasterBetterv2 ACME 12/28/2024 12/29/2024 Rami Iguerwane 0 % test Dropdowns 12/…" at bounding box center [913, 396] width 781 height 202
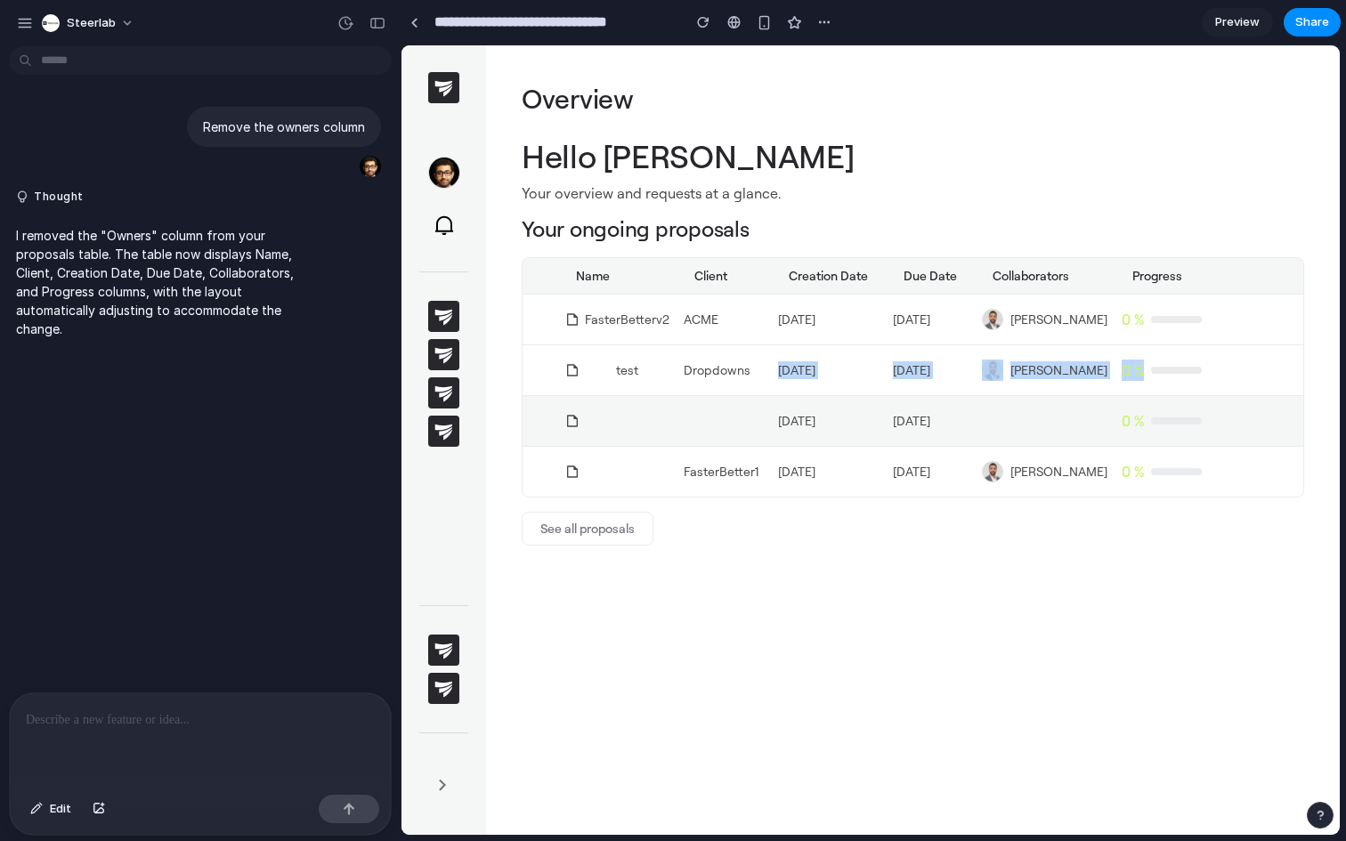
drag, startPoint x: 685, startPoint y: 382, endPoint x: 606, endPoint y: 425, distance: 89.2
click at [606, 425] on tbody "FasterBetterv2 ACME 12/28/2024 12/29/2024 Rami Iguerwane 0 % test Dropdowns 12/…" at bounding box center [913, 396] width 781 height 202
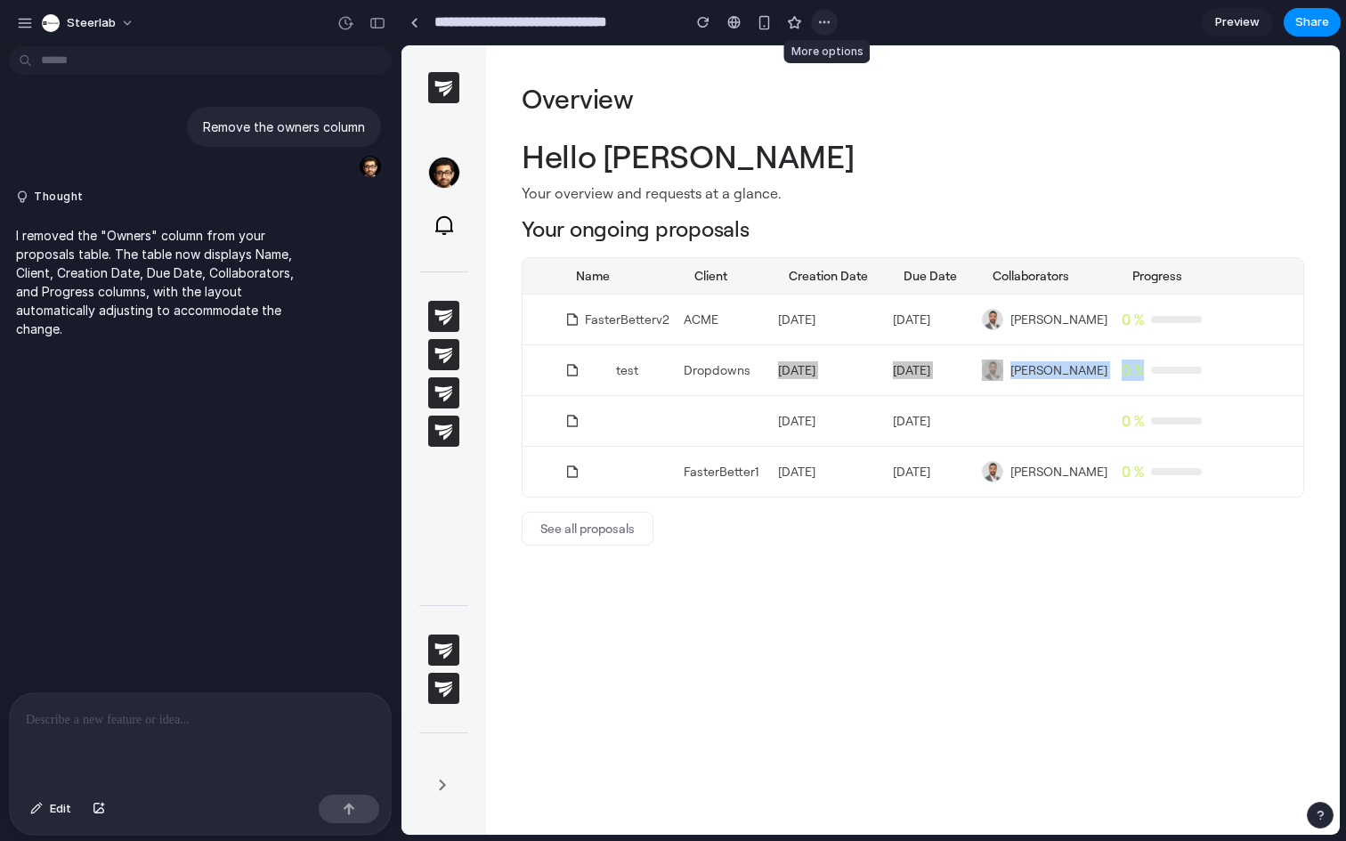
click at [825, 26] on div "button" at bounding box center [824, 22] width 14 height 14
click at [756, 106] on div "Duplicate Delete" at bounding box center [673, 420] width 1346 height 841
click at [441, 196] on div at bounding box center [443, 200] width 49 height 86
click at [443, 264] on div at bounding box center [443, 302] width 49 height 290
click at [442, 241] on button at bounding box center [444, 224] width 37 height 37
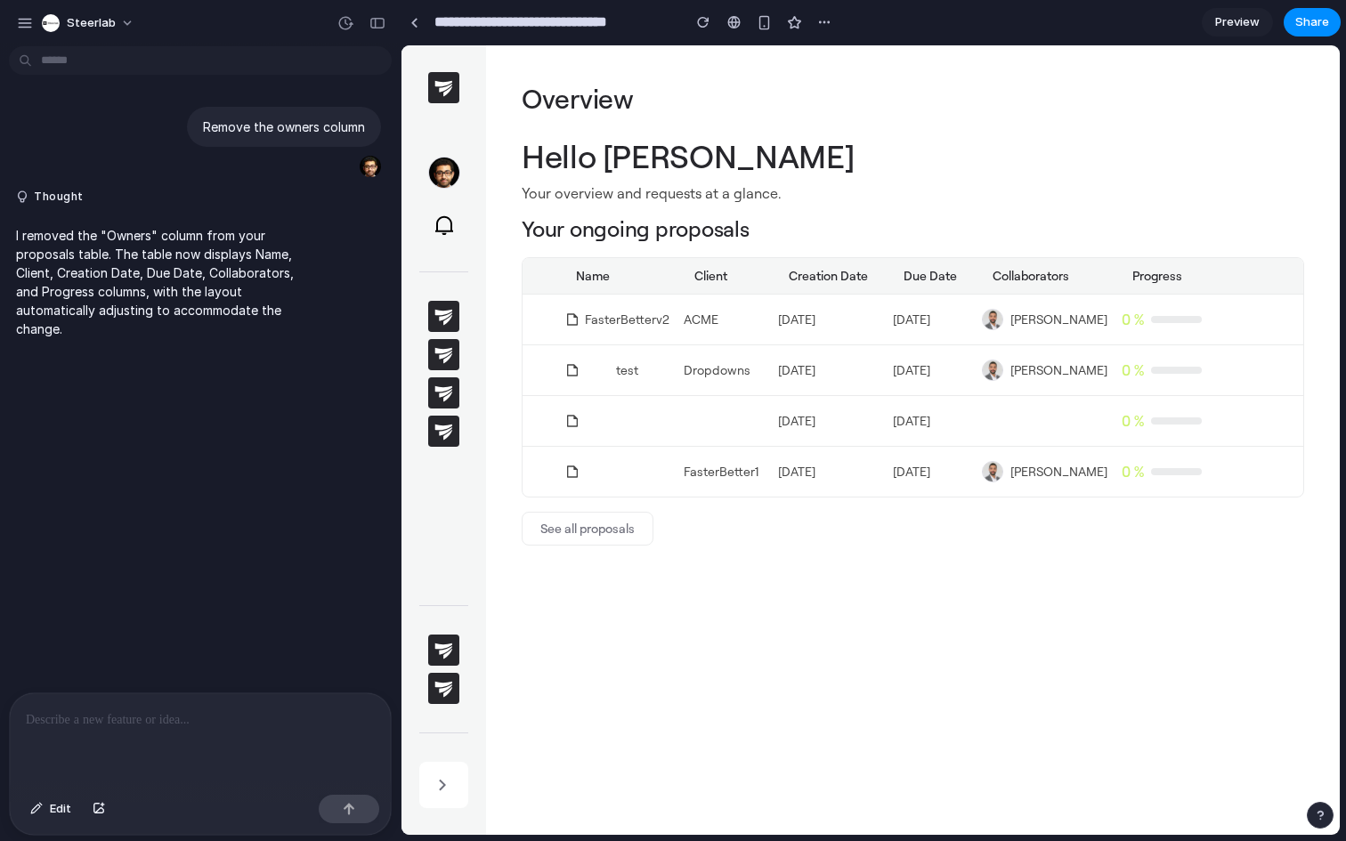
click at [436, 784] on icon at bounding box center [442, 785] width 21 height 21
click at [192, 710] on p at bounding box center [200, 720] width 349 height 21
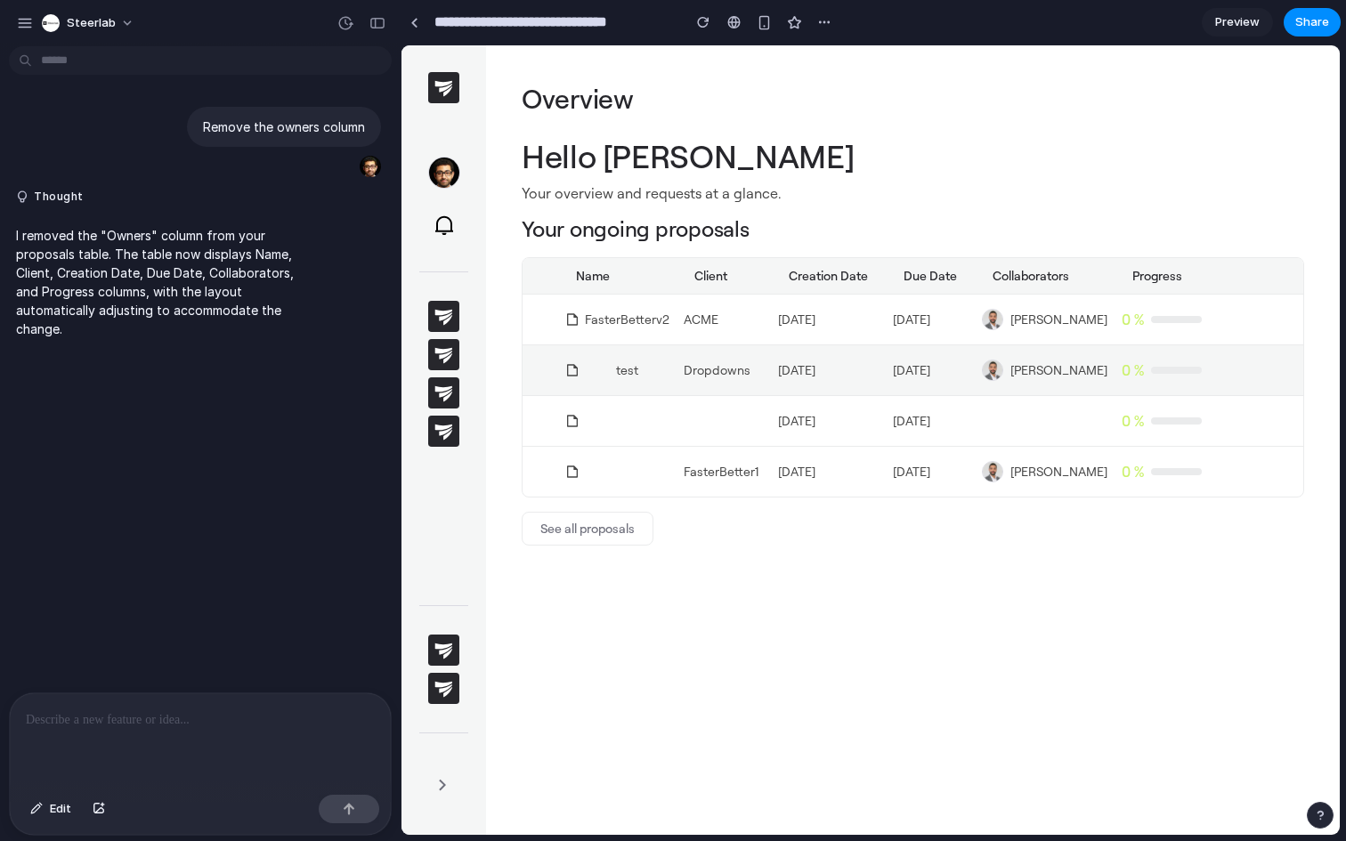
click at [987, 376] on img at bounding box center [992, 370] width 21 height 21
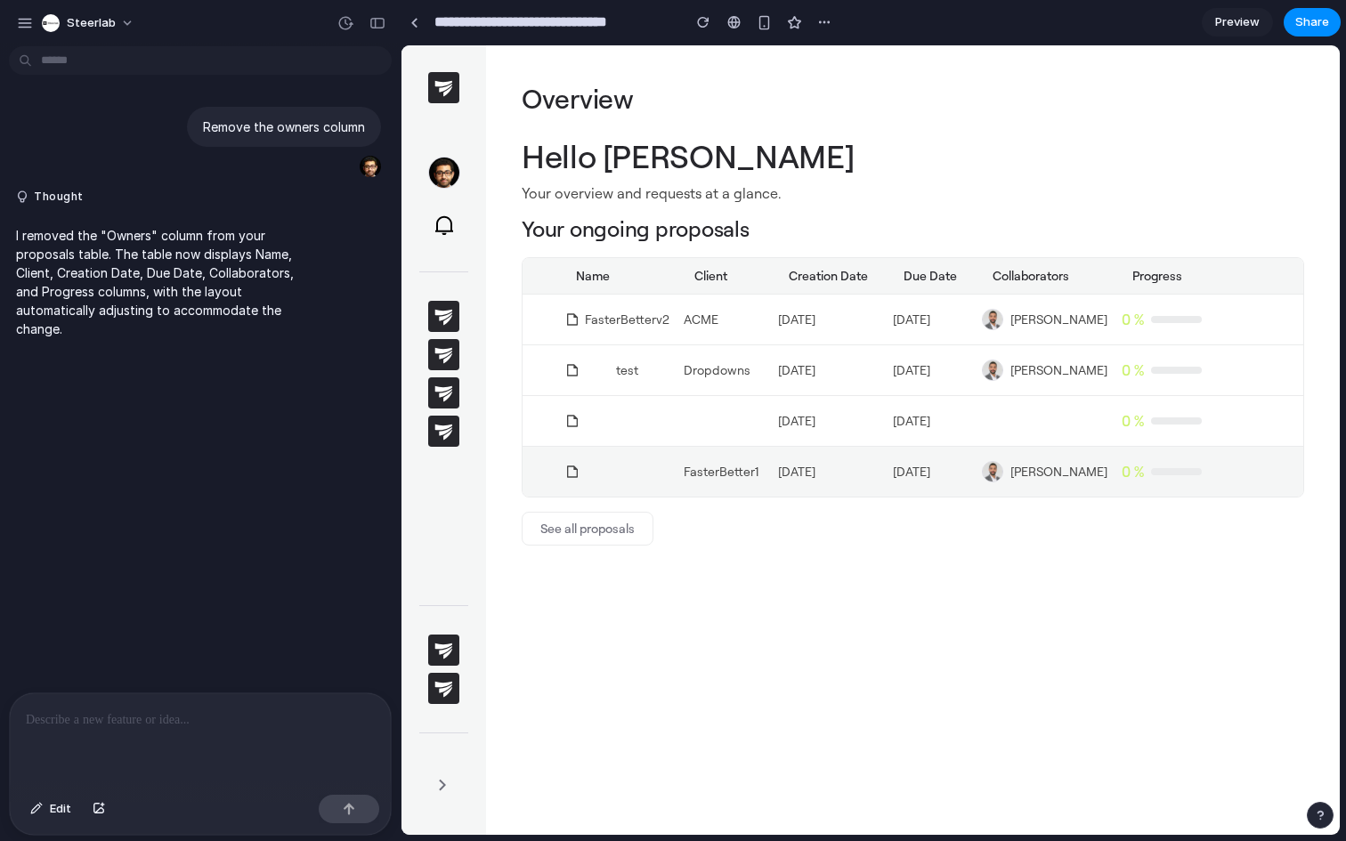
click at [779, 468] on td "12/10/2024" at bounding box center [828, 472] width 115 height 46
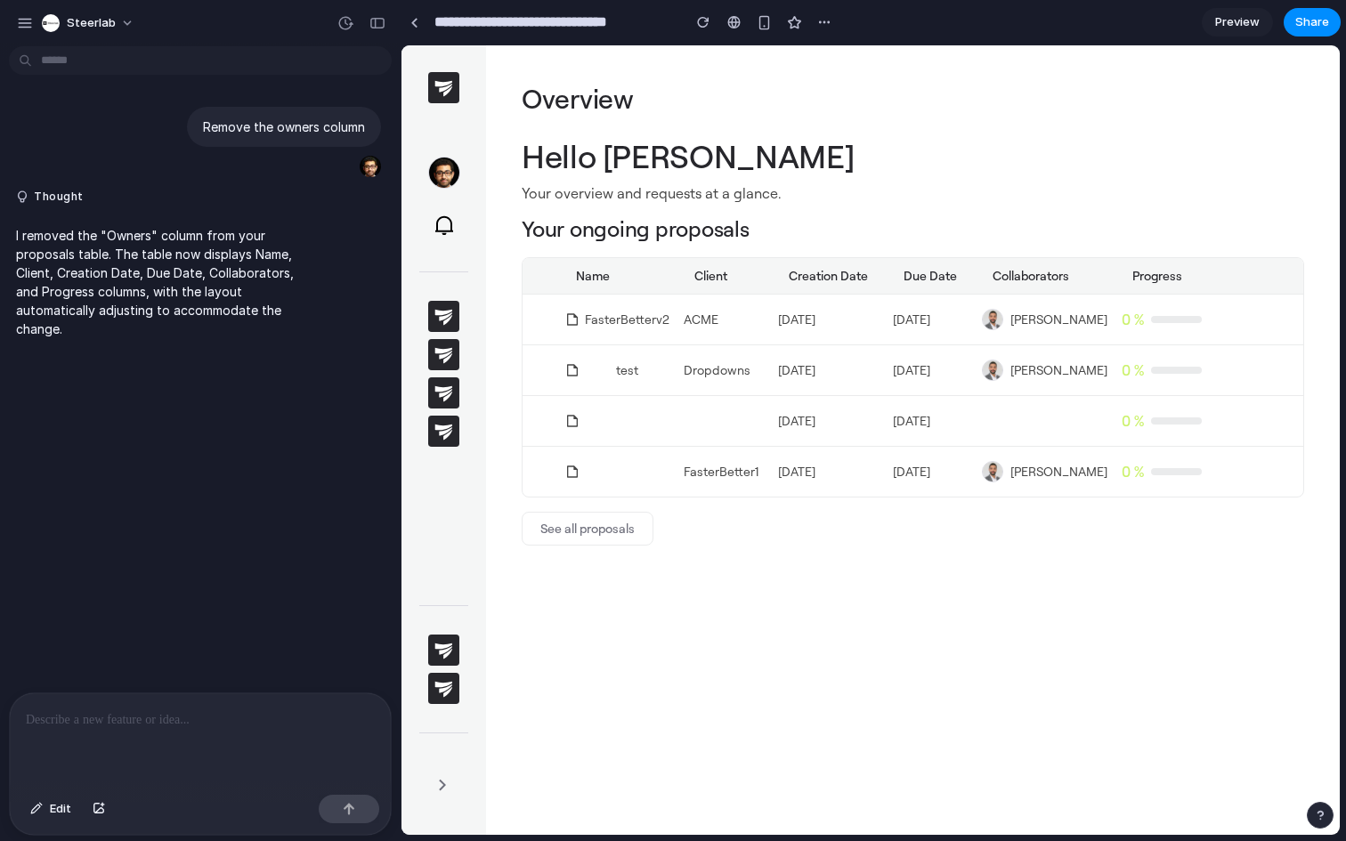
click at [210, 711] on p at bounding box center [200, 720] width 349 height 21
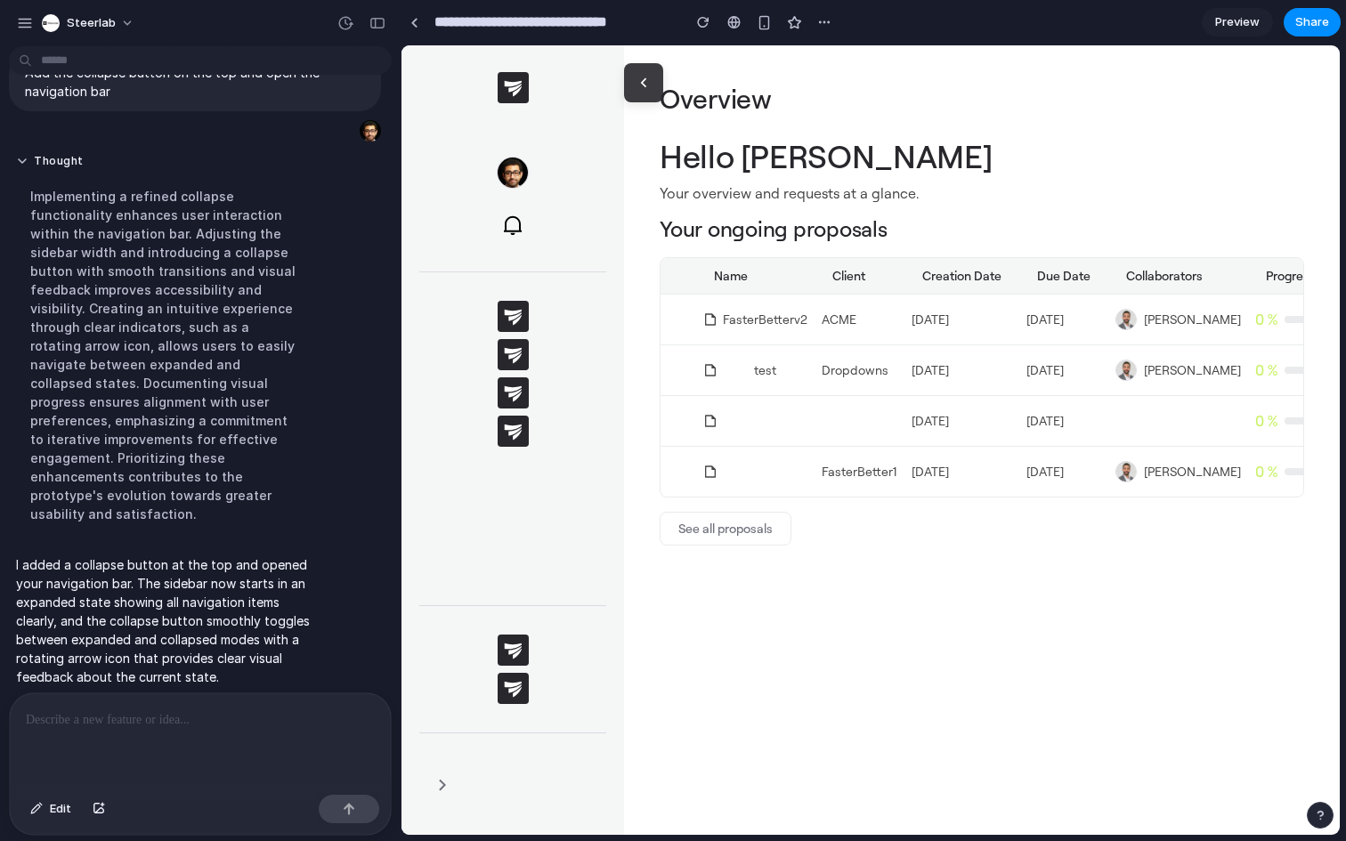
scroll to position [288, 0]
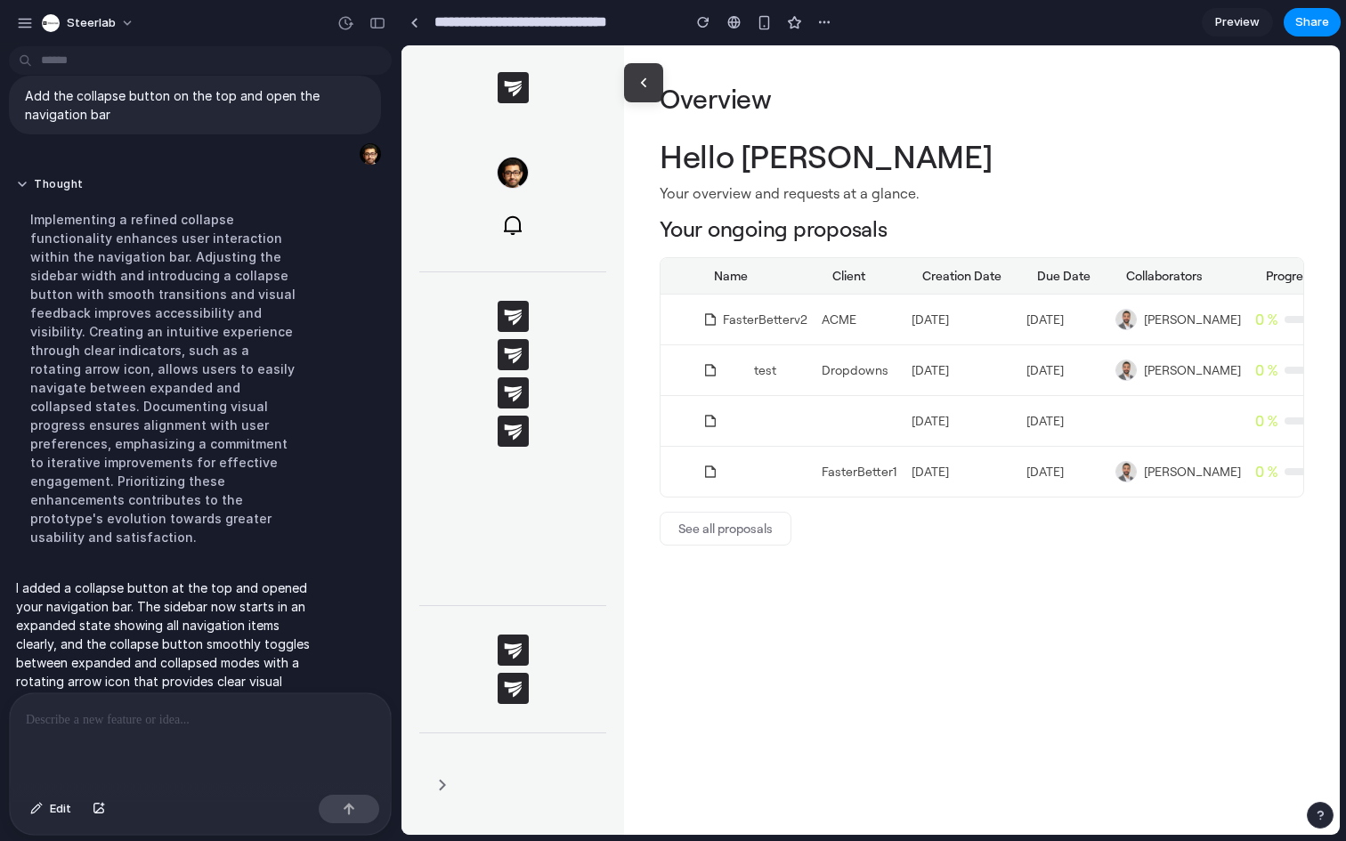
click at [0, 744] on div "Edit" at bounding box center [195, 764] width 390 height 143
